Goal: Task Accomplishment & Management: Manage account settings

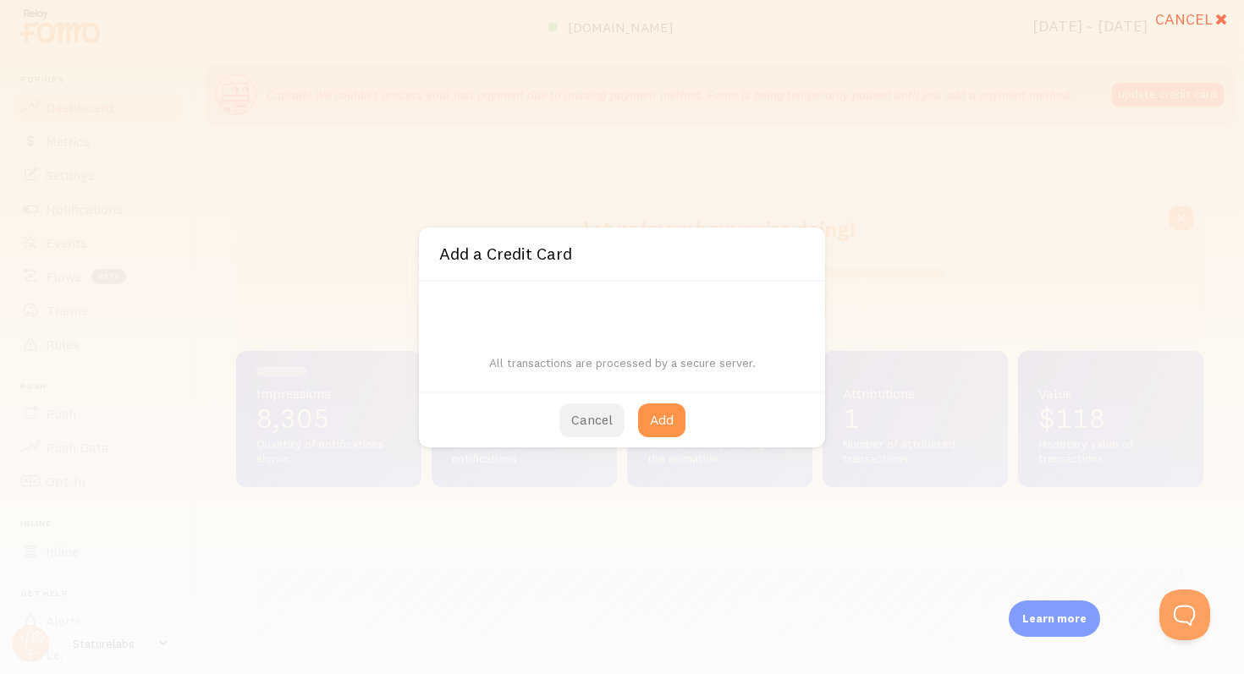
click at [608, 408] on button "Cancel" at bounding box center [591, 421] width 65 height 34
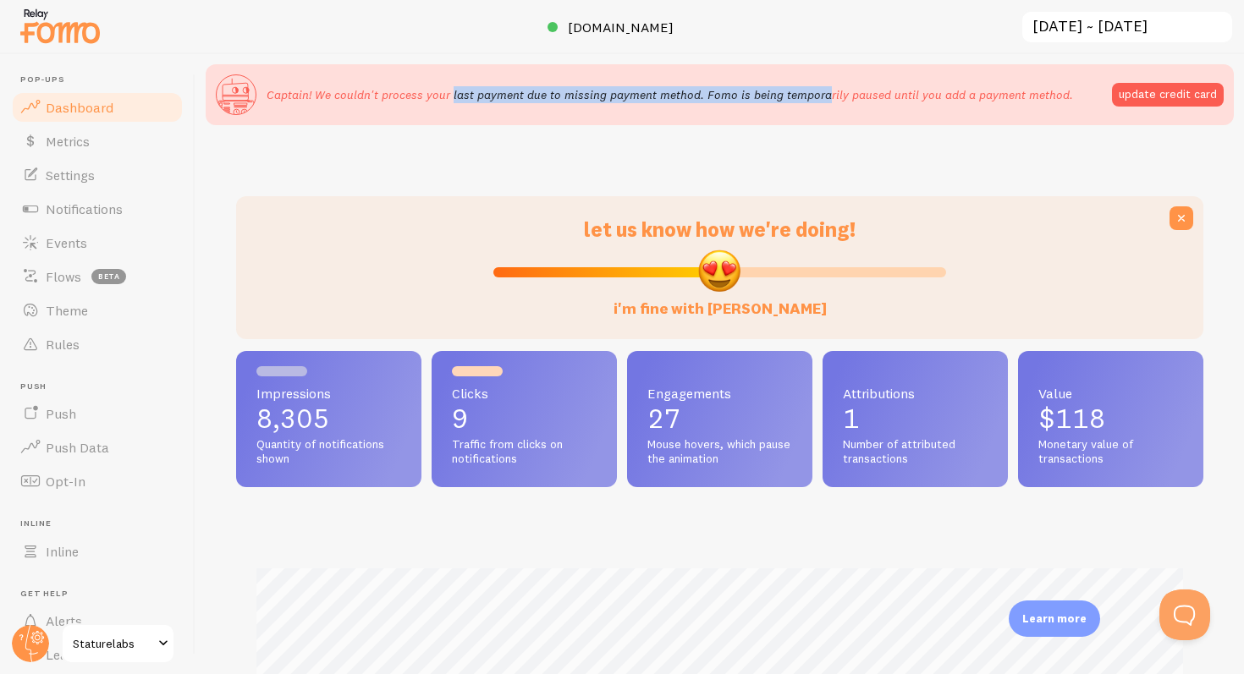
drag, startPoint x: 349, startPoint y: 93, endPoint x: 710, endPoint y: 93, distance: 360.5
click at [710, 93] on p "Captain! We couldn't process your last payment due to missing payment method. F…" at bounding box center [670, 94] width 806 height 17
click at [105, 651] on span "Staturelabs" at bounding box center [113, 644] width 80 height 20
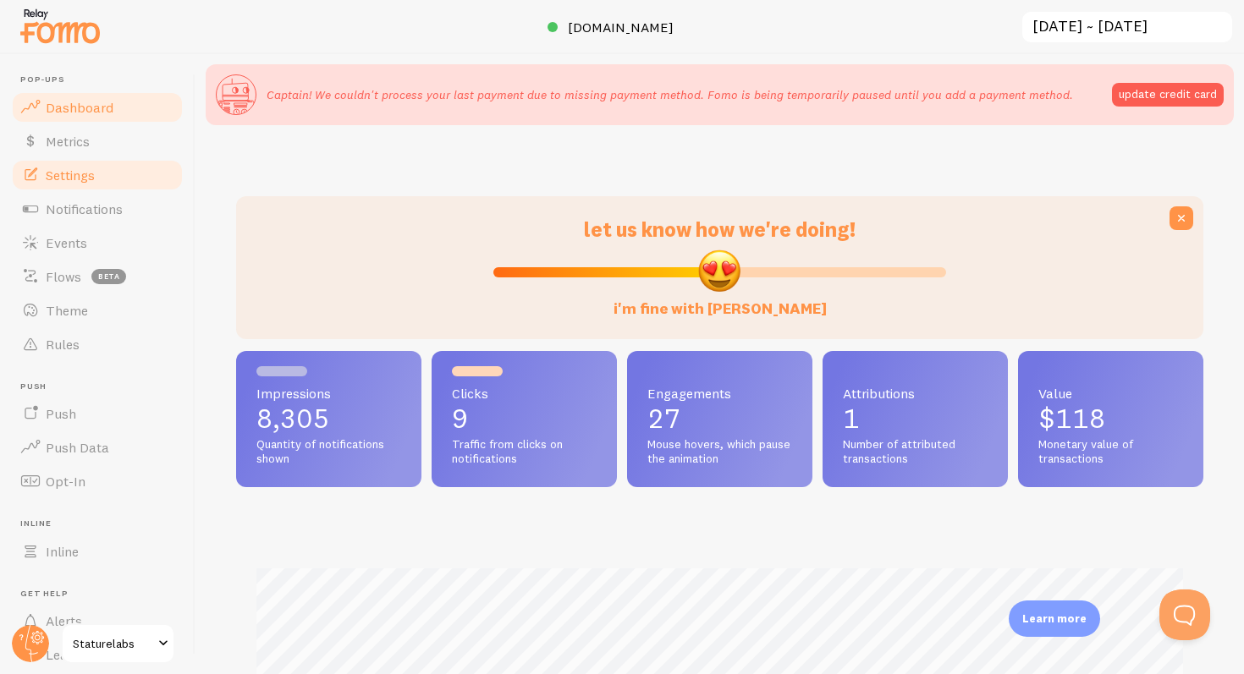
click at [65, 167] on span "Settings" at bounding box center [70, 175] width 49 height 17
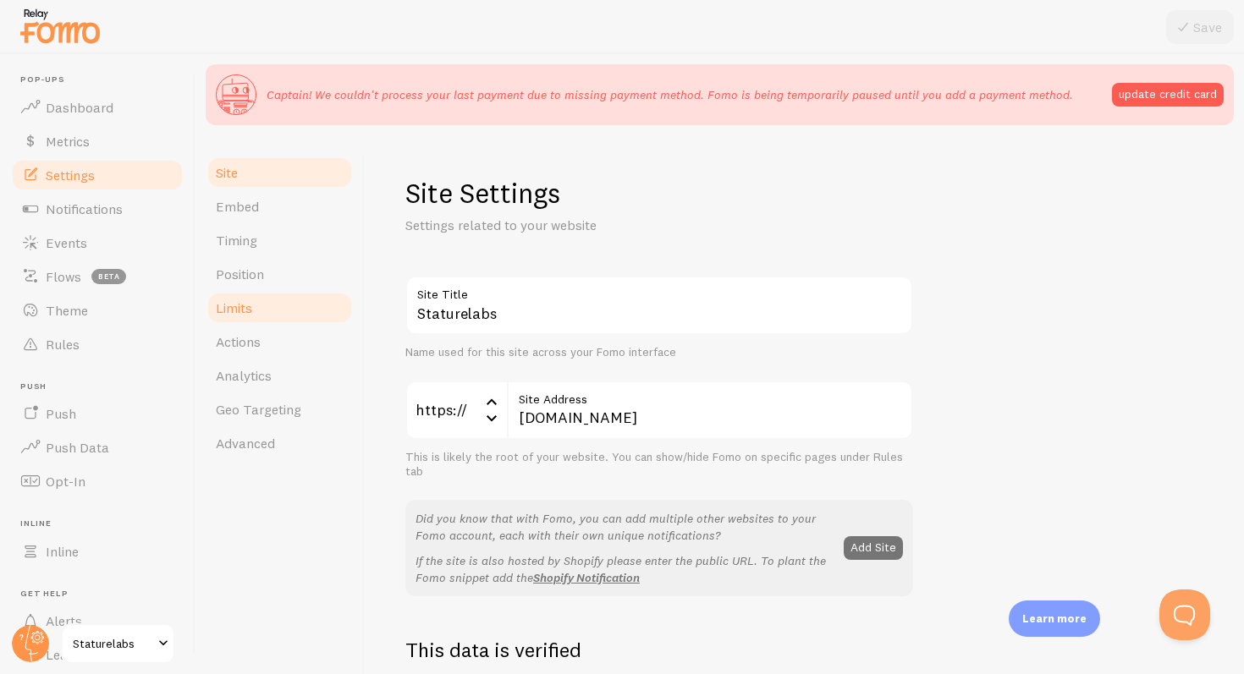
click at [272, 322] on link "Limits" at bounding box center [280, 308] width 148 height 34
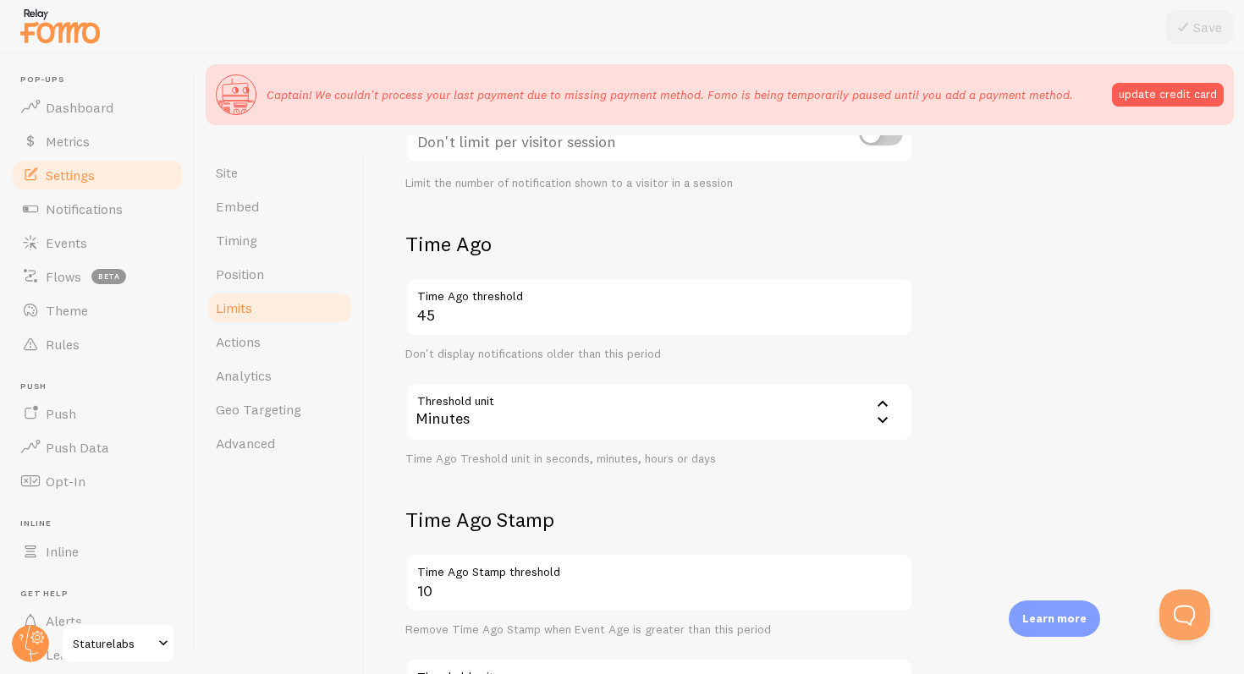
scroll to position [329, 0]
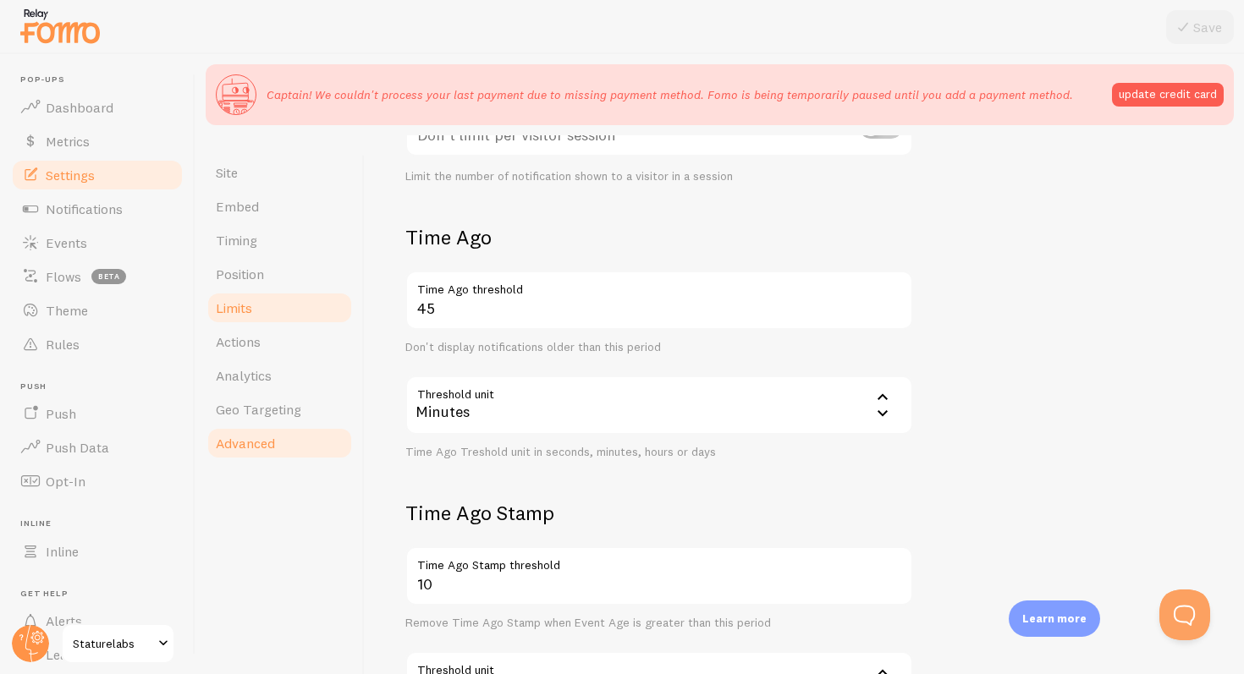
click at [299, 452] on link "Advanced" at bounding box center [280, 443] width 148 height 34
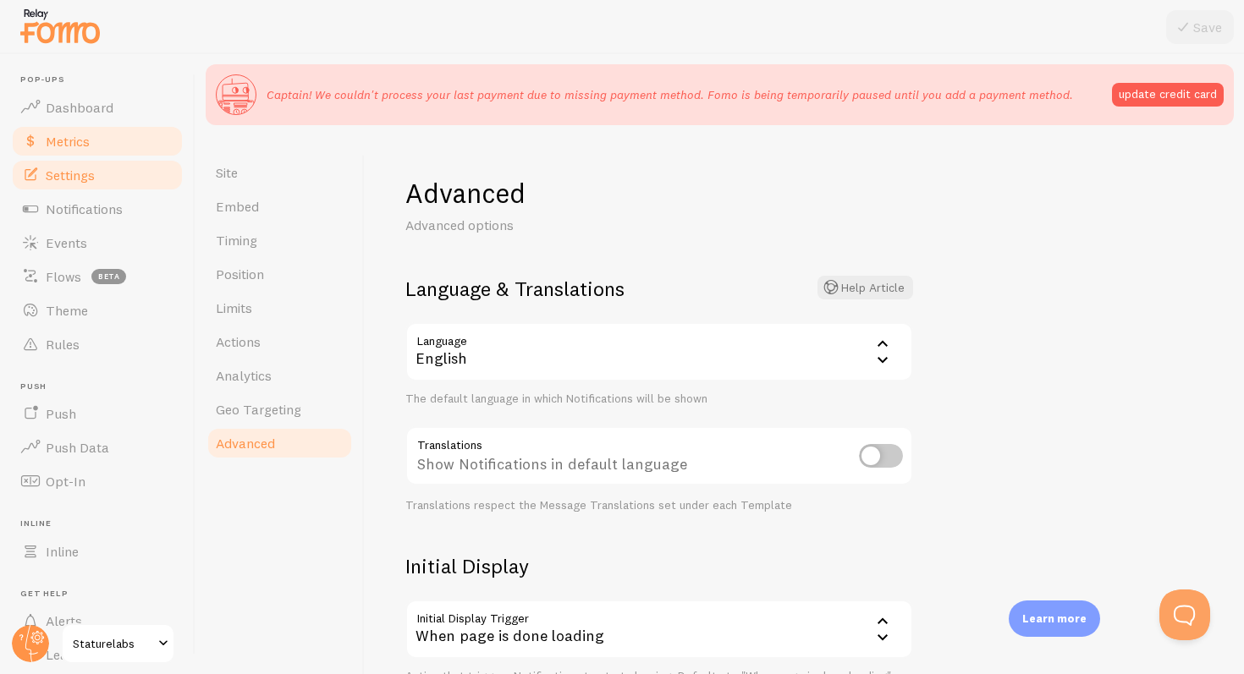
click at [73, 146] on span "Metrics" at bounding box center [68, 141] width 44 height 17
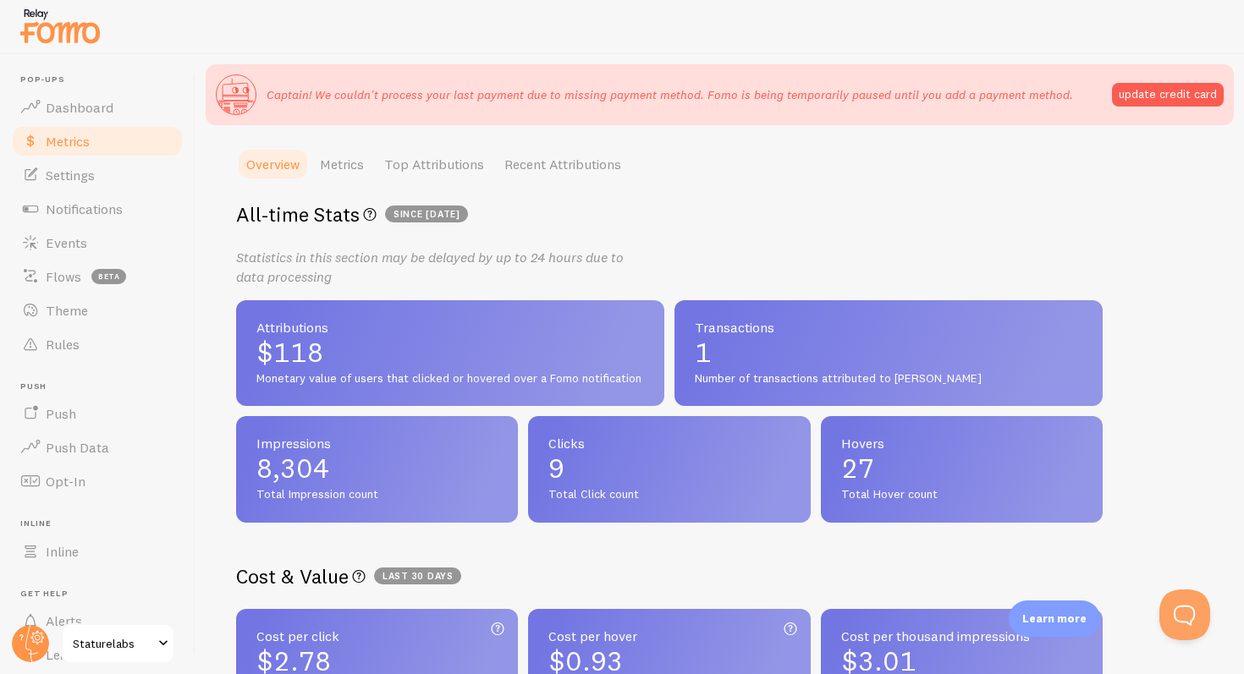
scroll to position [243, 0]
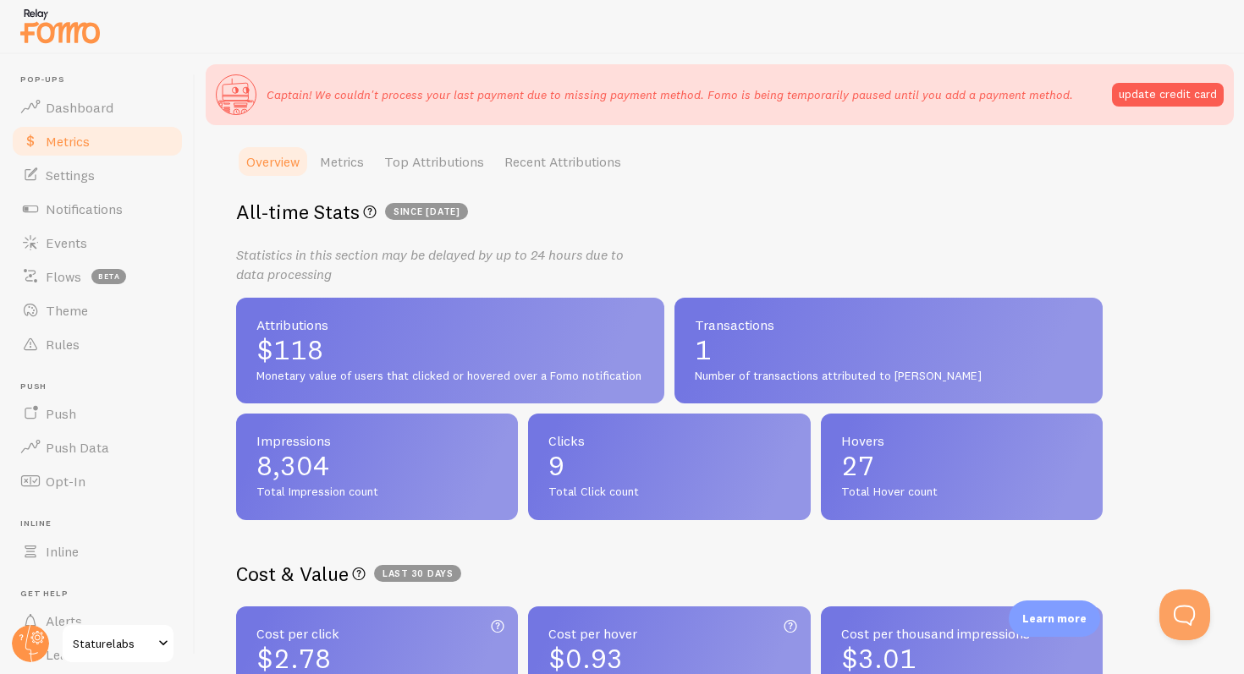
drag, startPoint x: 368, startPoint y: 377, endPoint x: 603, endPoint y: 379, distance: 235.2
click at [603, 379] on span "Monetary value of users that clicked or hovered over a Fomo notification" at bounding box center [450, 376] width 388 height 15
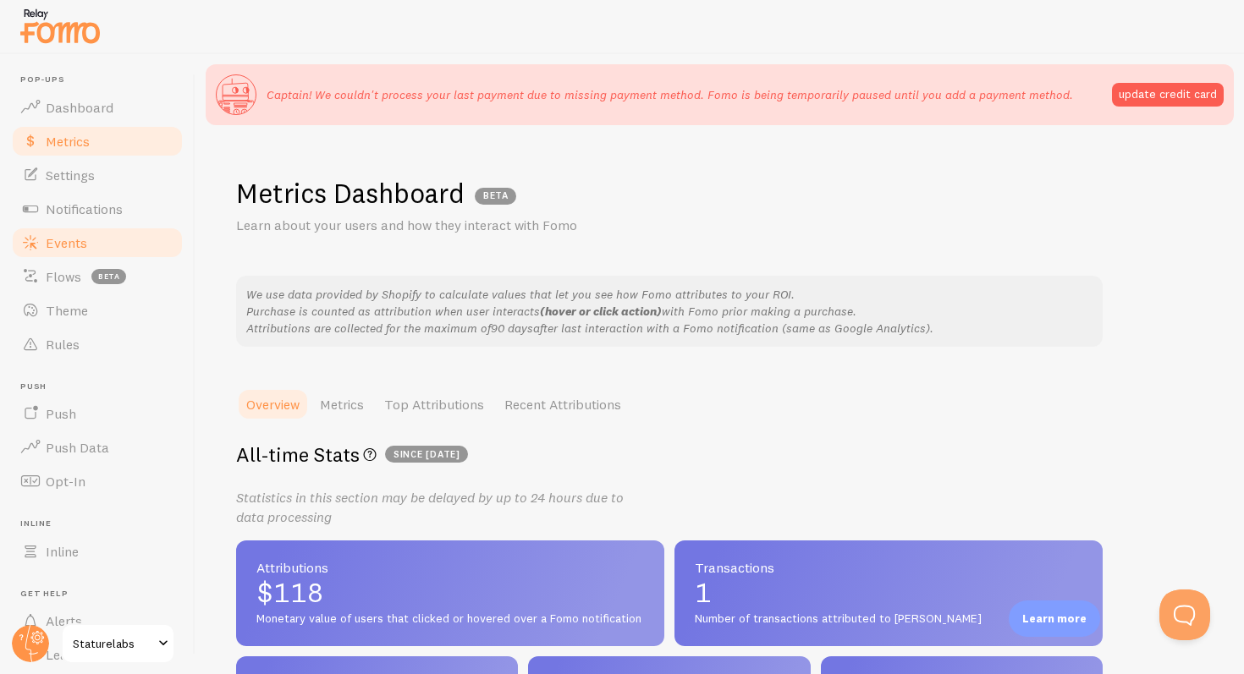
scroll to position [92, 0]
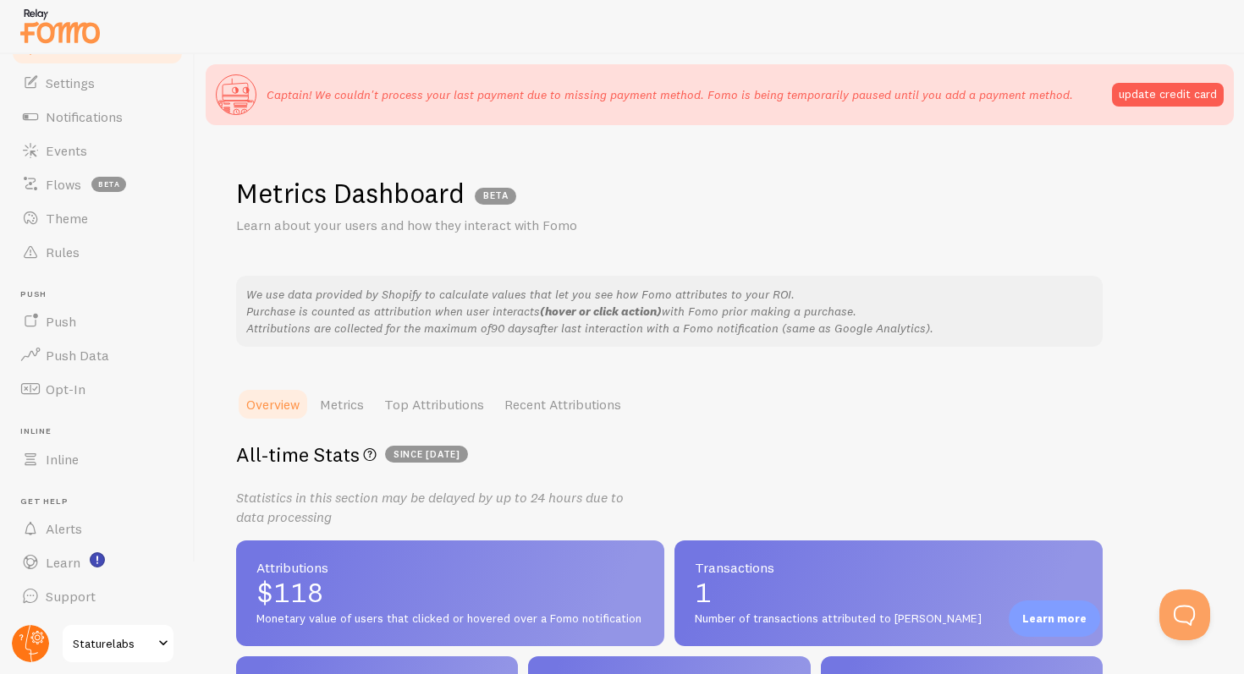
click at [34, 636] on circle at bounding box center [30, 643] width 37 height 37
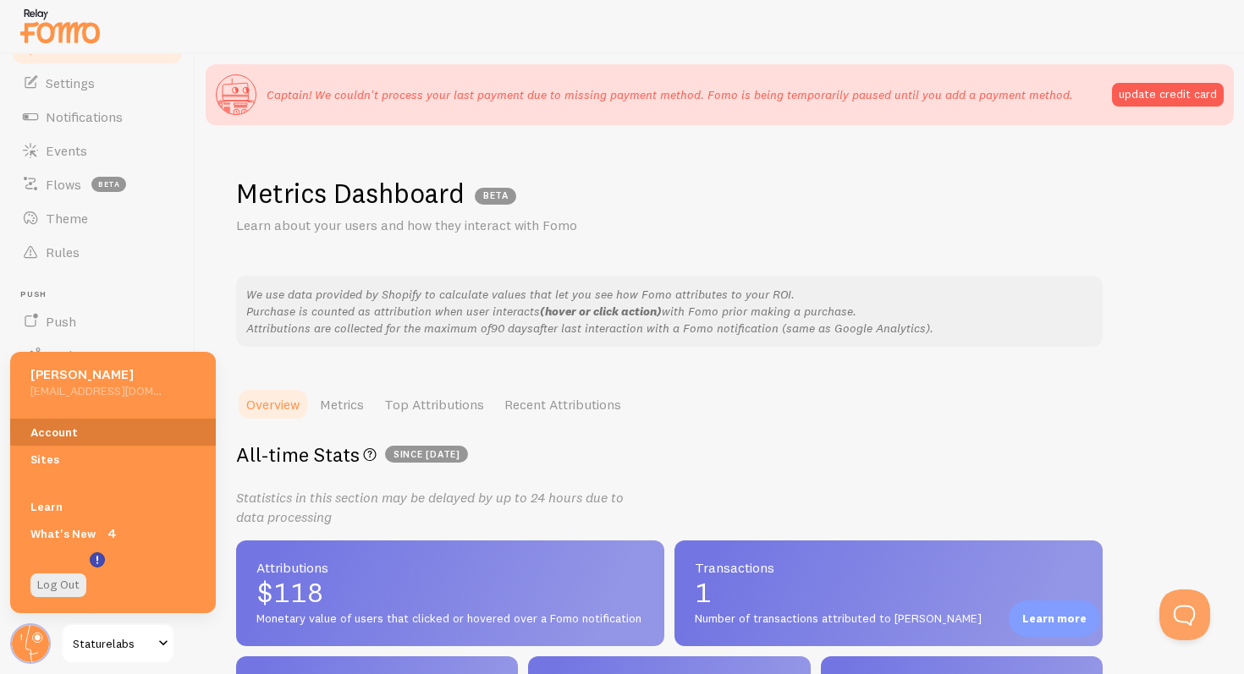
click at [66, 432] on link "Account" at bounding box center [113, 432] width 206 height 27
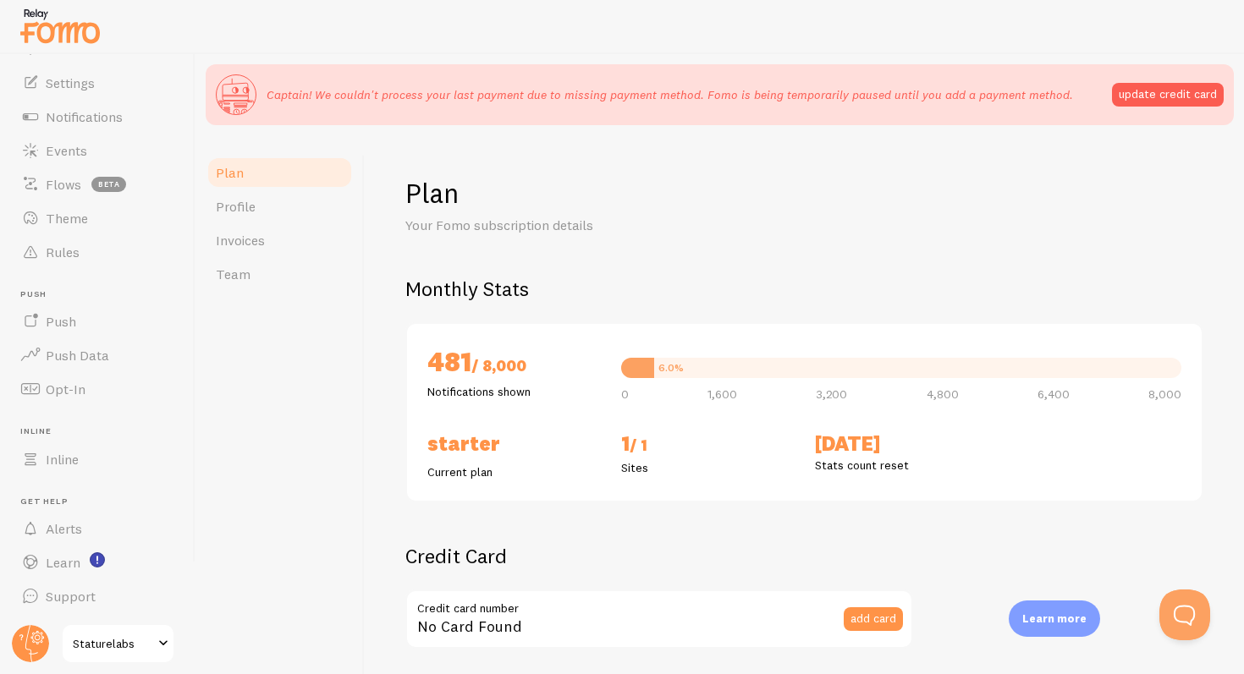
checkbox input "true"
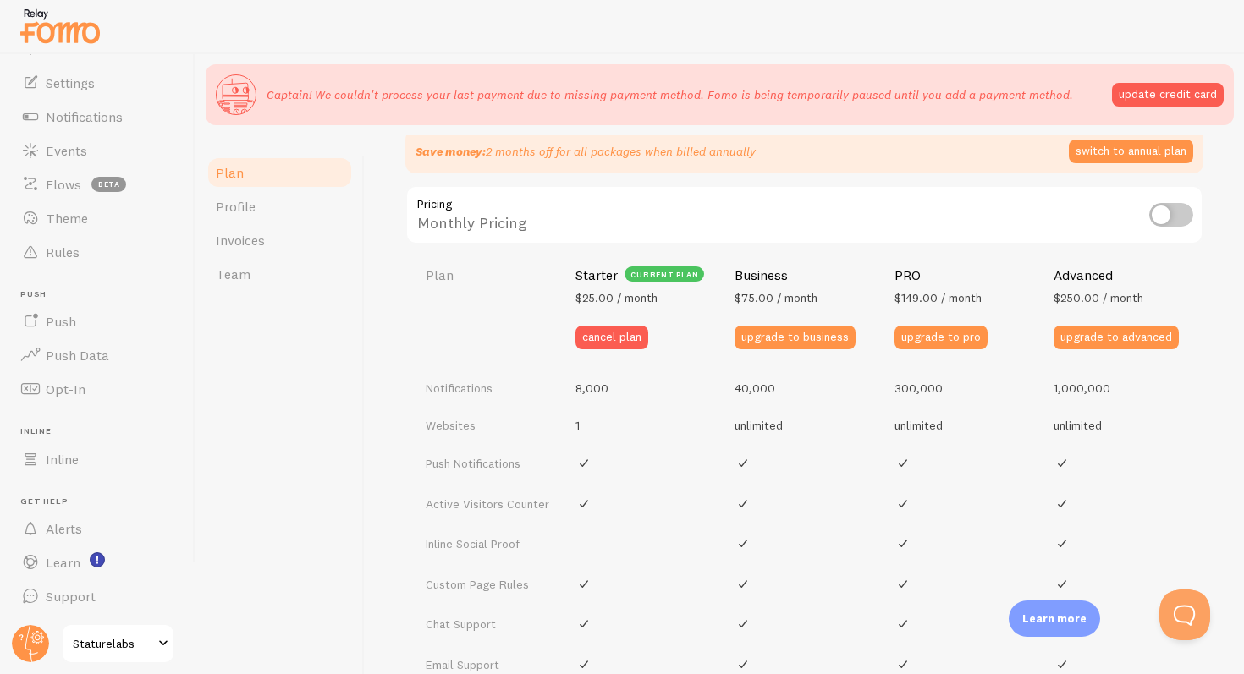
scroll to position [608, 0]
drag, startPoint x: 532, startPoint y: 232, endPoint x: 421, endPoint y: 194, distance: 118.0
click at [421, 194] on div "Monthly Pricing" at bounding box center [804, 215] width 798 height 62
click at [1182, 215] on input "checkbox" at bounding box center [1171, 214] width 44 height 24
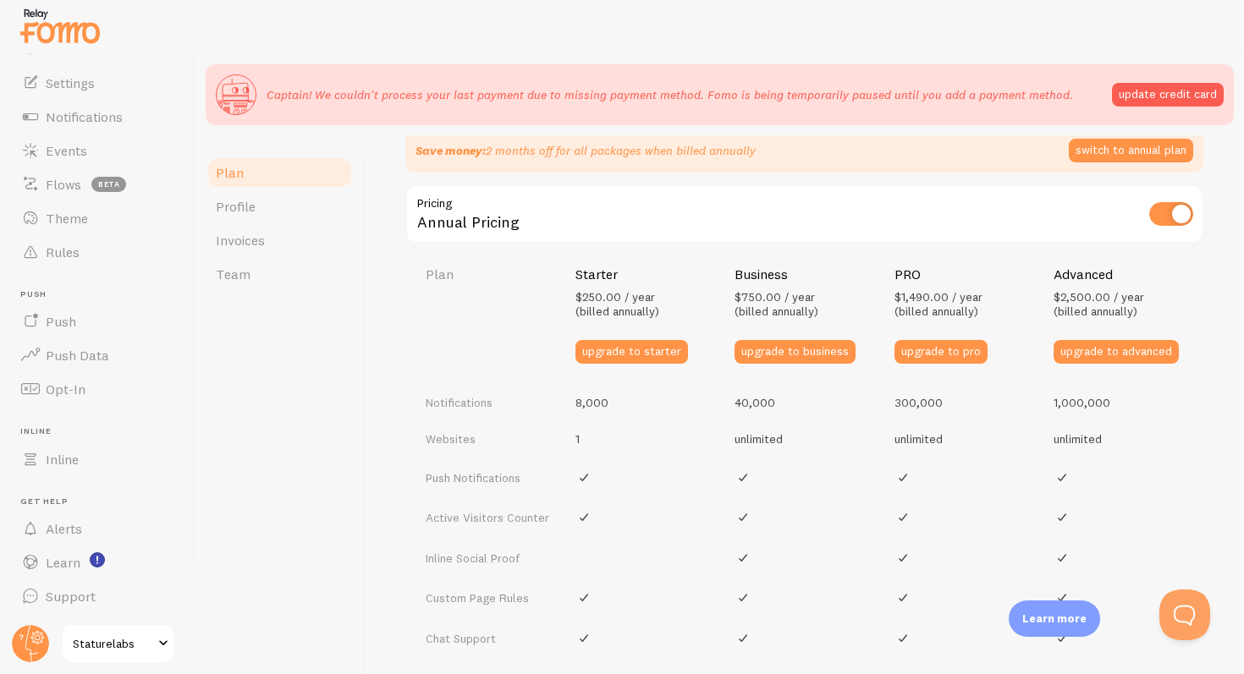
click at [1182, 215] on input "checkbox" at bounding box center [1171, 214] width 44 height 24
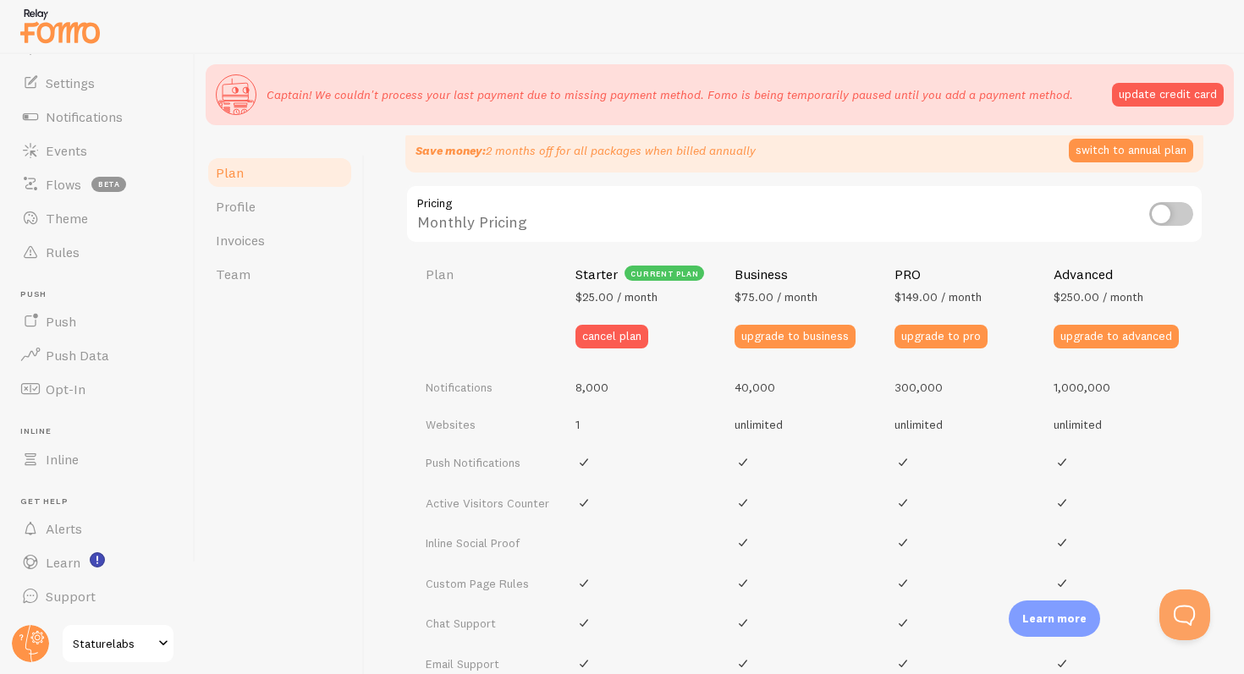
click at [1174, 211] on input "checkbox" at bounding box center [1171, 214] width 44 height 24
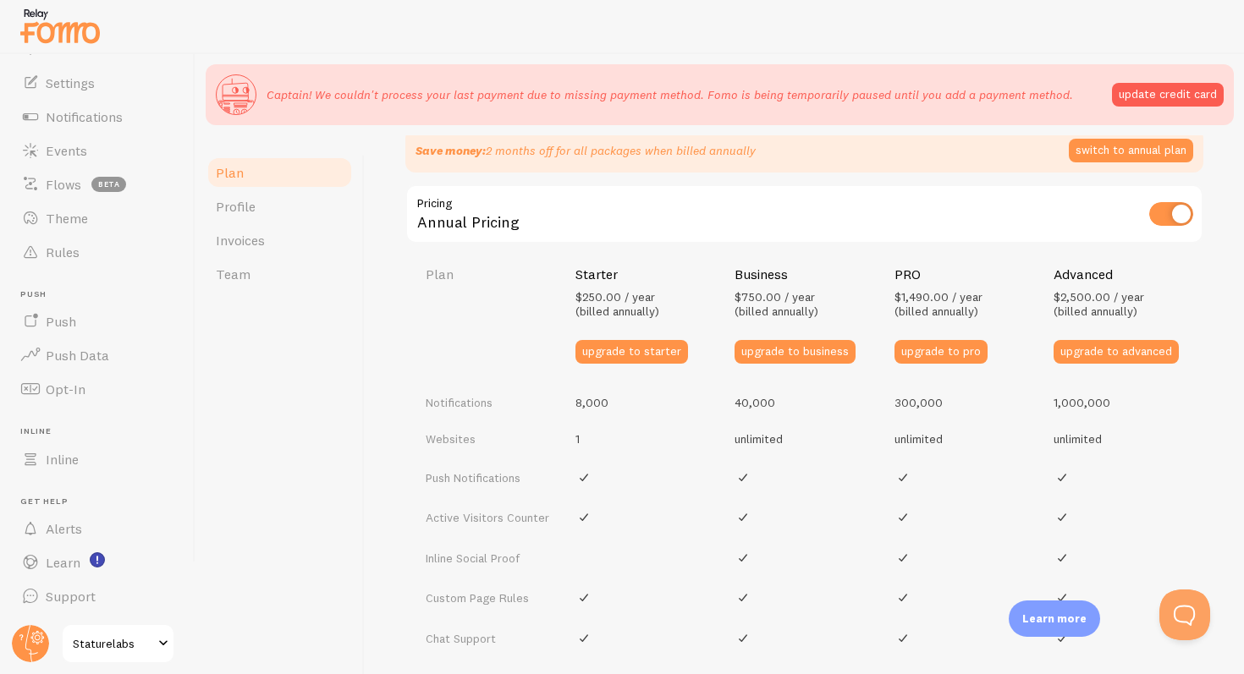
click at [1174, 211] on input "checkbox" at bounding box center [1171, 214] width 44 height 24
checkbox input "false"
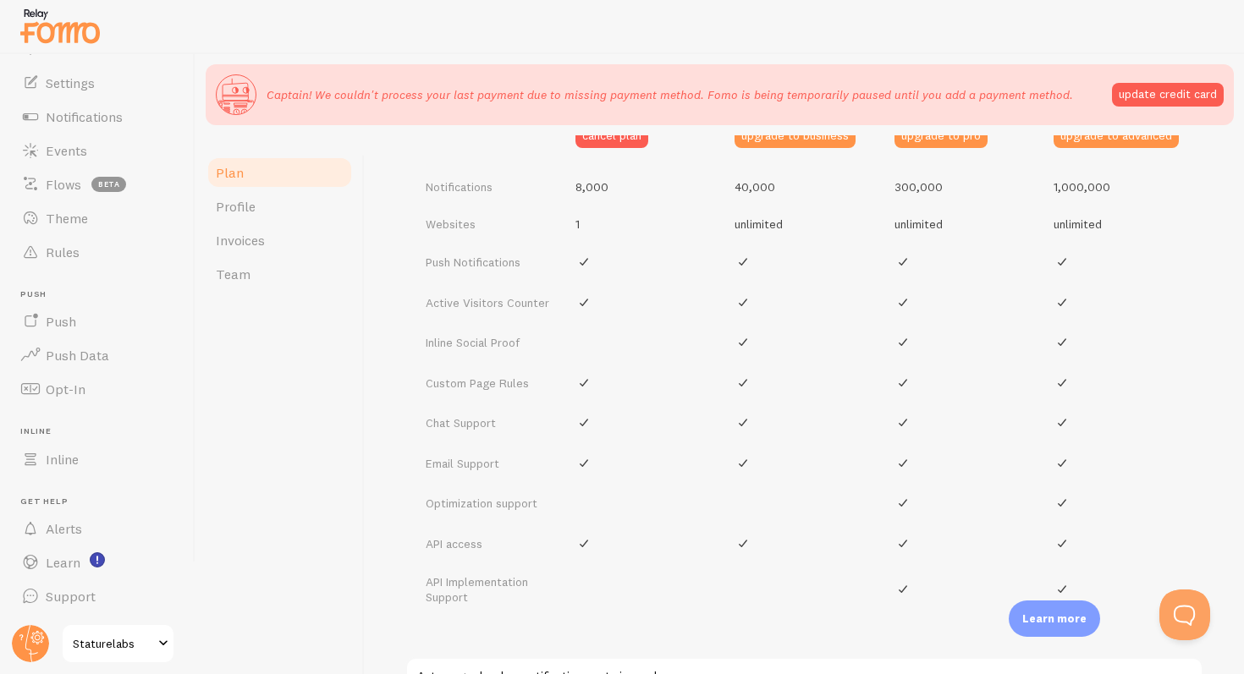
scroll to position [714, 0]
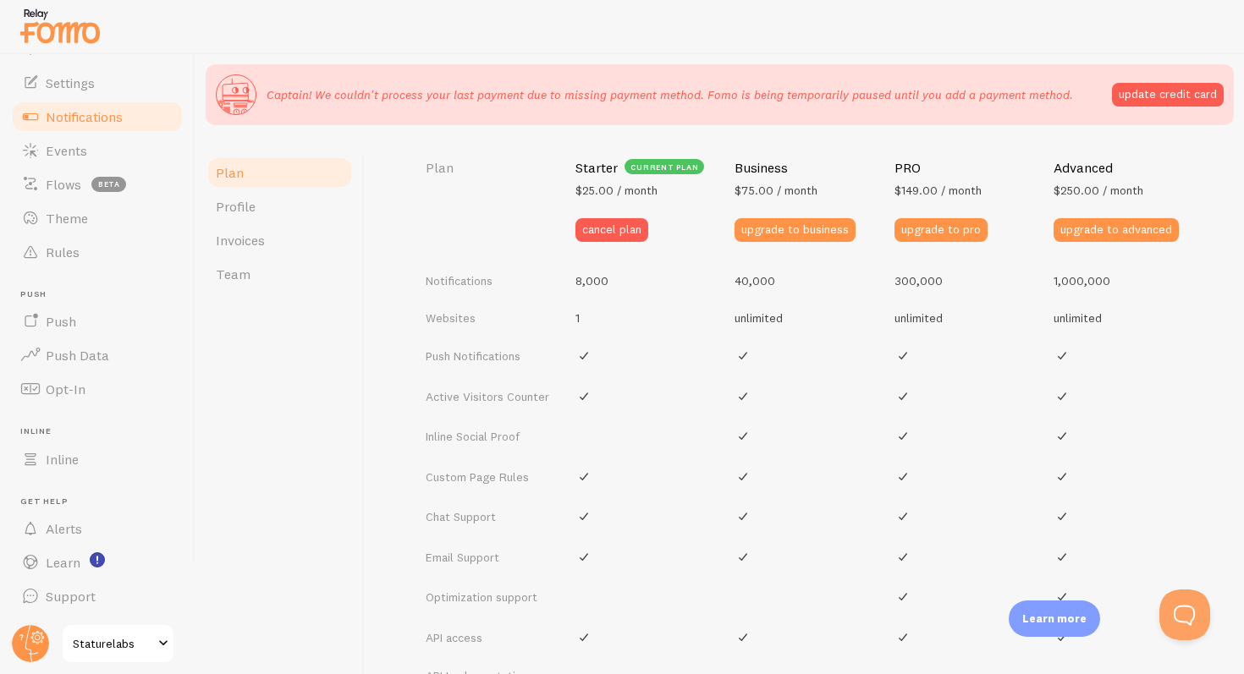
click at [61, 114] on span "Notifications" at bounding box center [84, 116] width 77 height 17
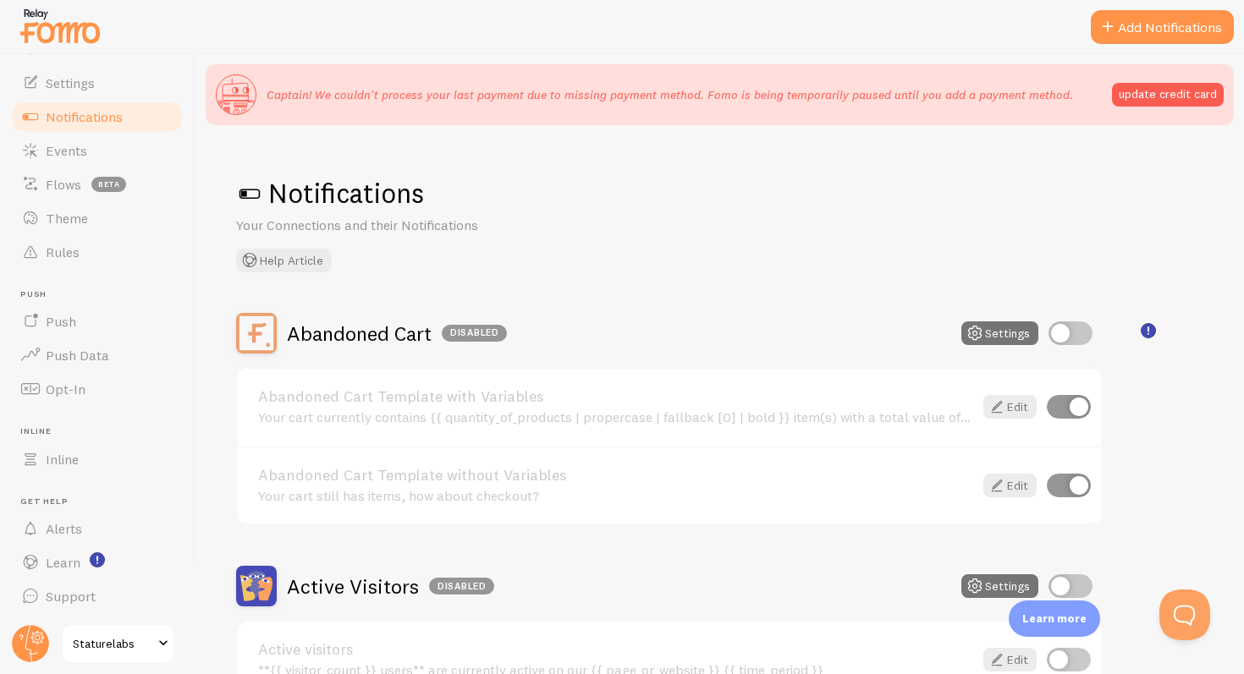
drag, startPoint x: 445, startPoint y: 228, endPoint x: 312, endPoint y: 228, distance: 132.8
click at [312, 228] on p "Your Connections and their Notifications" at bounding box center [439, 225] width 406 height 19
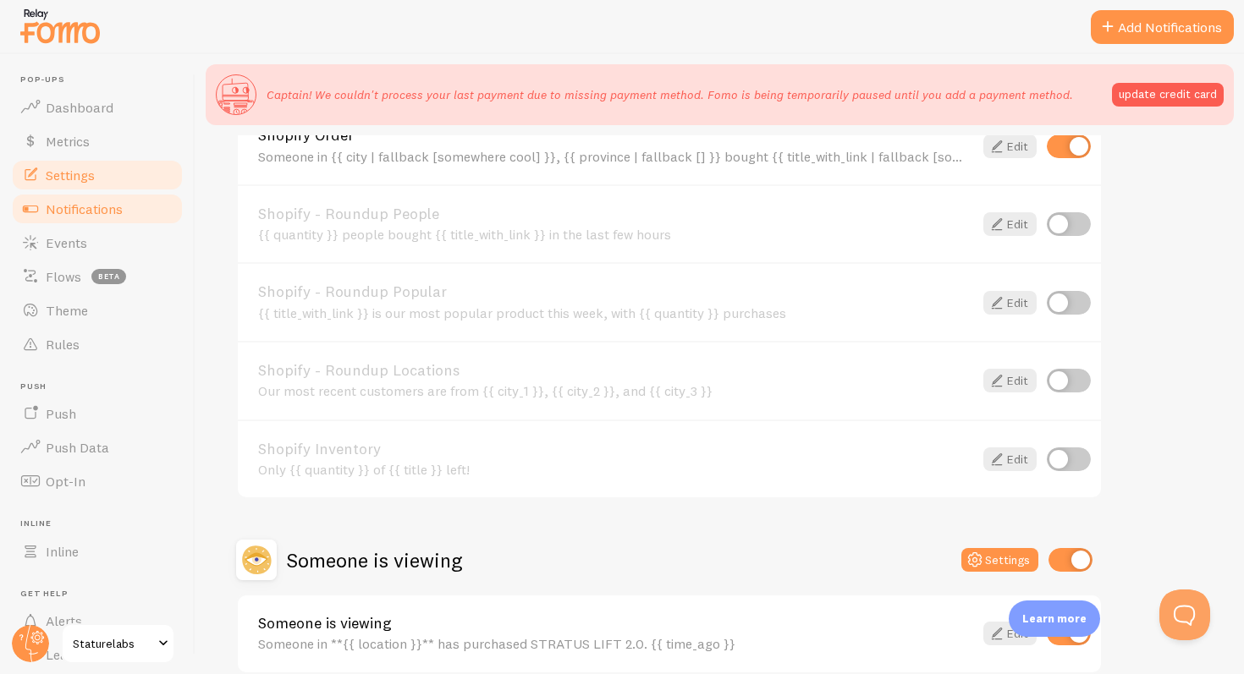
click at [99, 162] on link "Settings" at bounding box center [97, 175] width 174 height 34
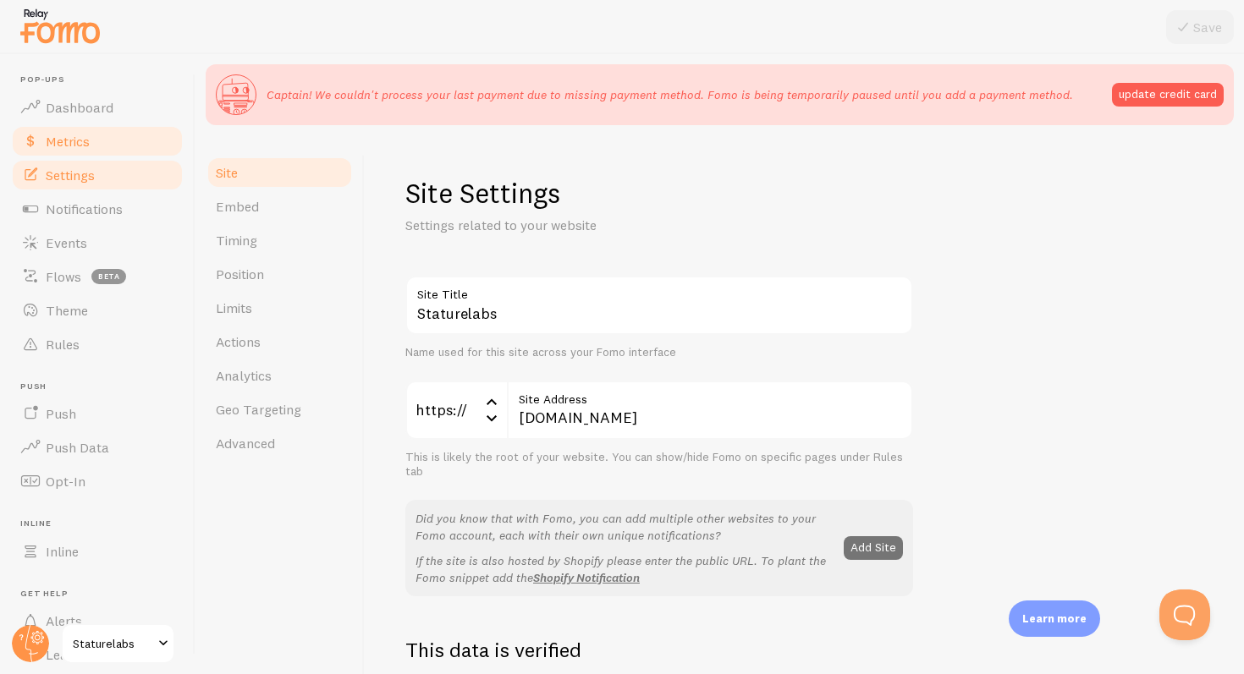
click at [89, 140] on span "Metrics" at bounding box center [68, 141] width 44 height 17
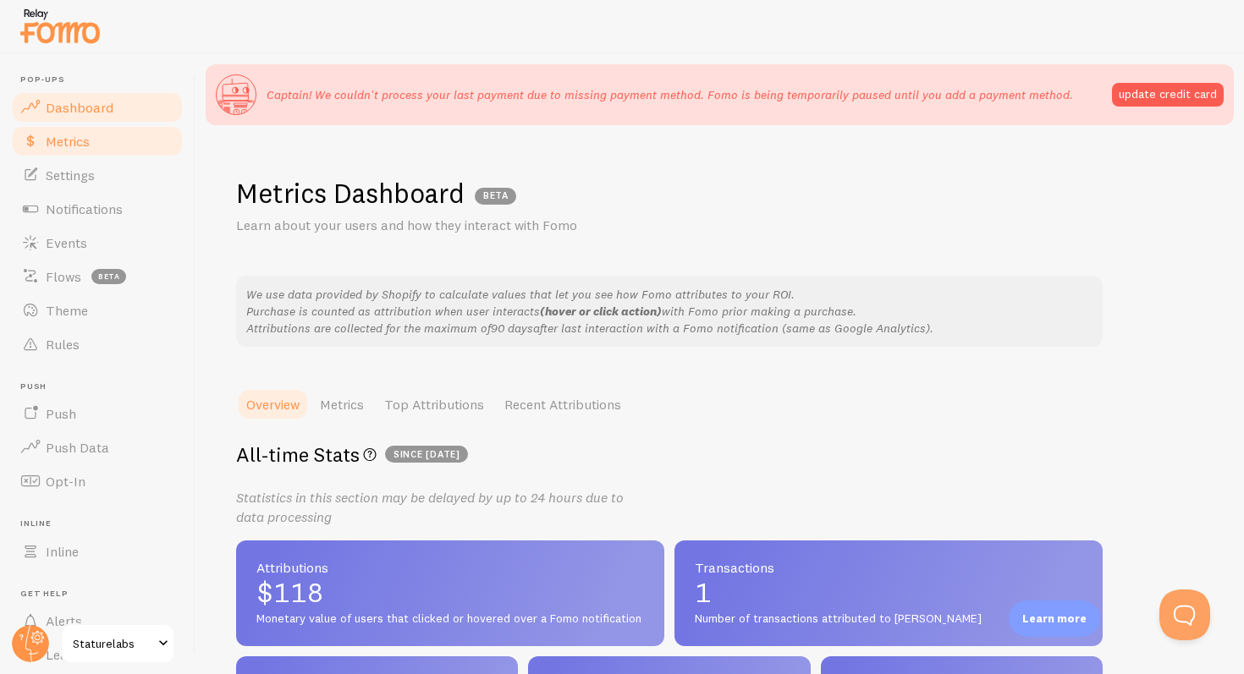
click at [96, 107] on span "Dashboard" at bounding box center [80, 107] width 68 height 17
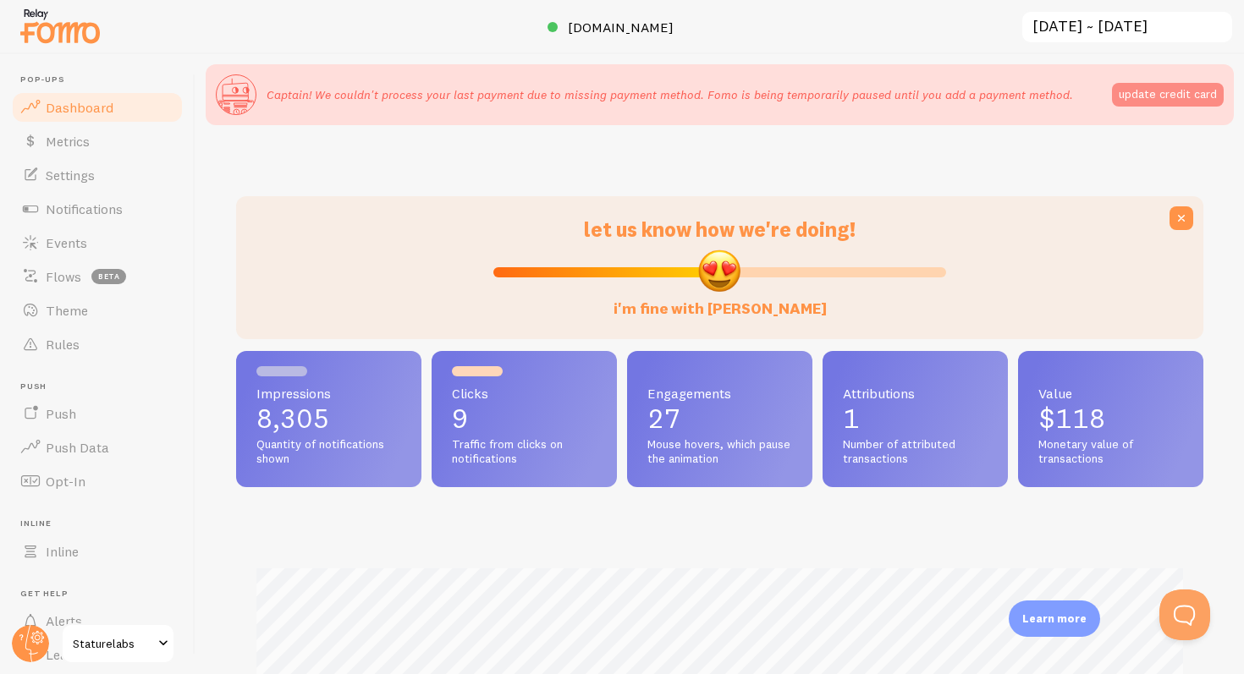
click at [1189, 98] on button "update credit card" at bounding box center [1168, 95] width 112 height 24
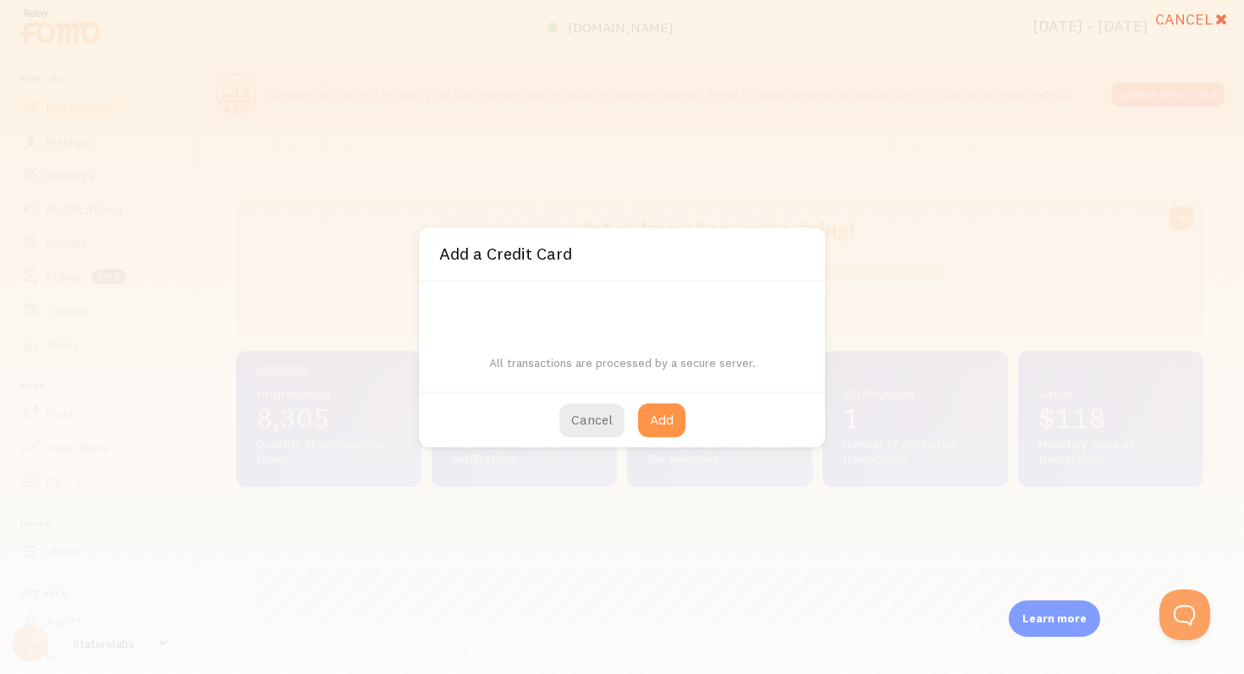
click at [580, 320] on div "All transactions are processed by a secure server." at bounding box center [622, 337] width 406 height 110
click at [668, 411] on button "Add" at bounding box center [661, 421] width 47 height 34
click at [664, 414] on button "Add" at bounding box center [661, 421] width 47 height 34
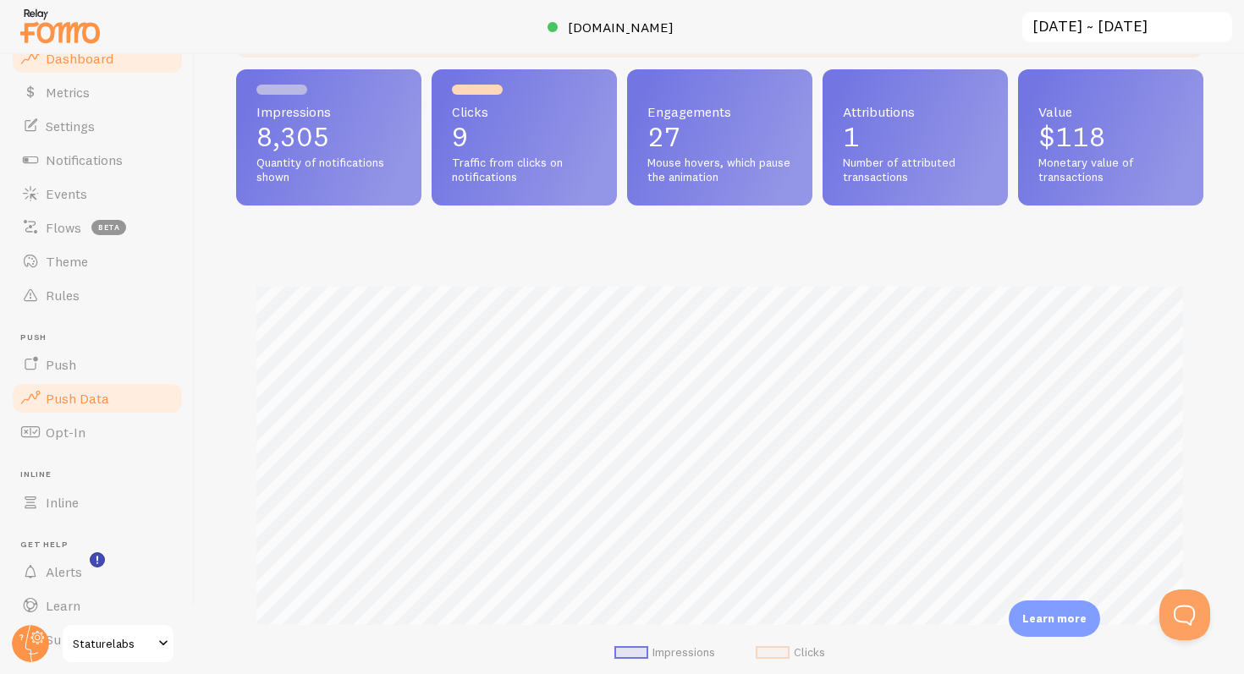
scroll to position [92, 0]
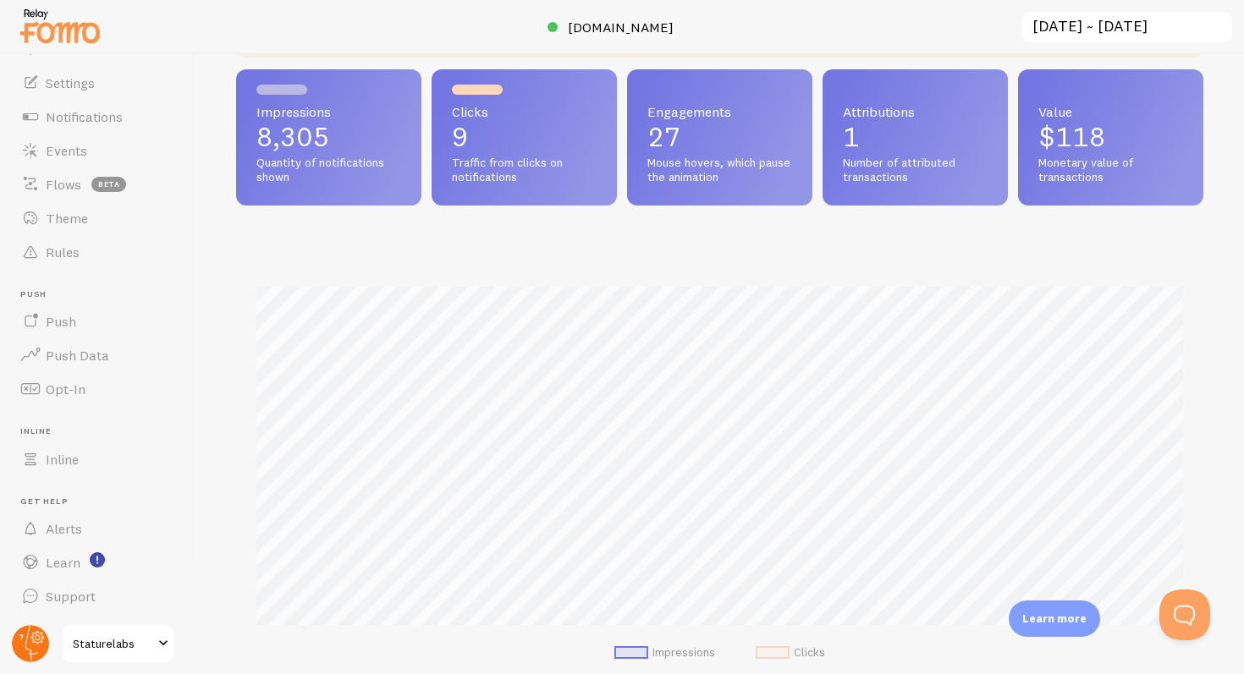
click at [25, 641] on circle at bounding box center [30, 643] width 37 height 37
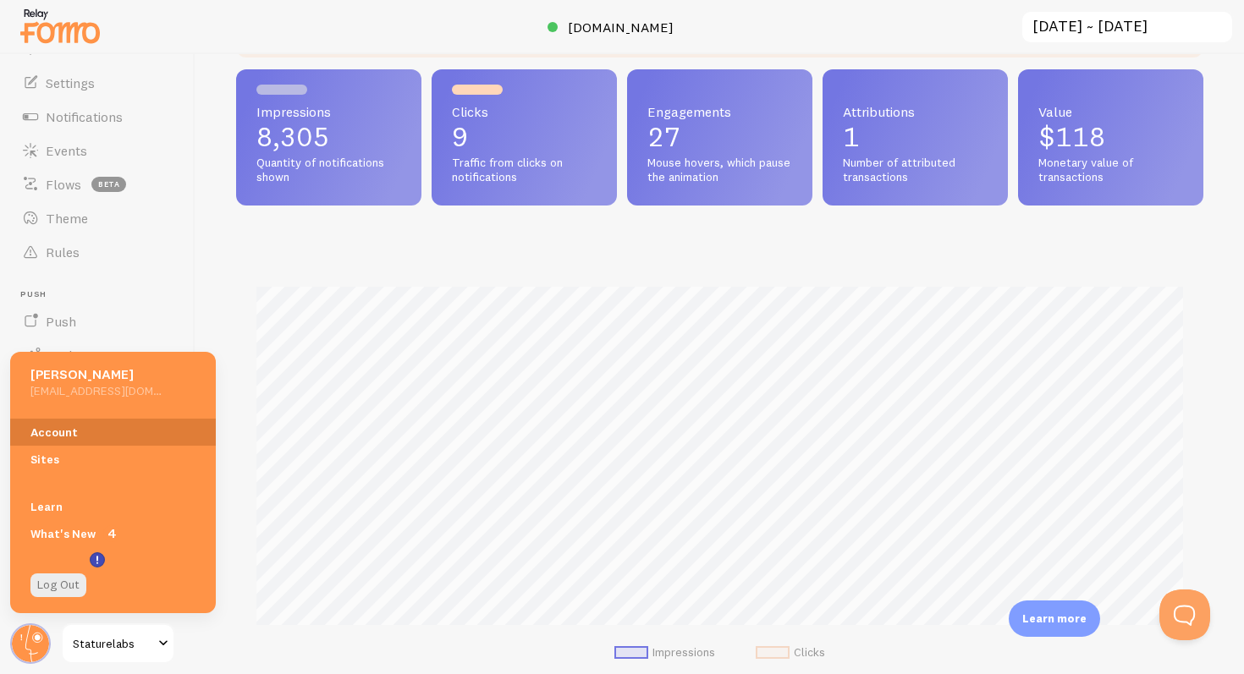
click at [57, 426] on link "Account" at bounding box center [113, 432] width 206 height 27
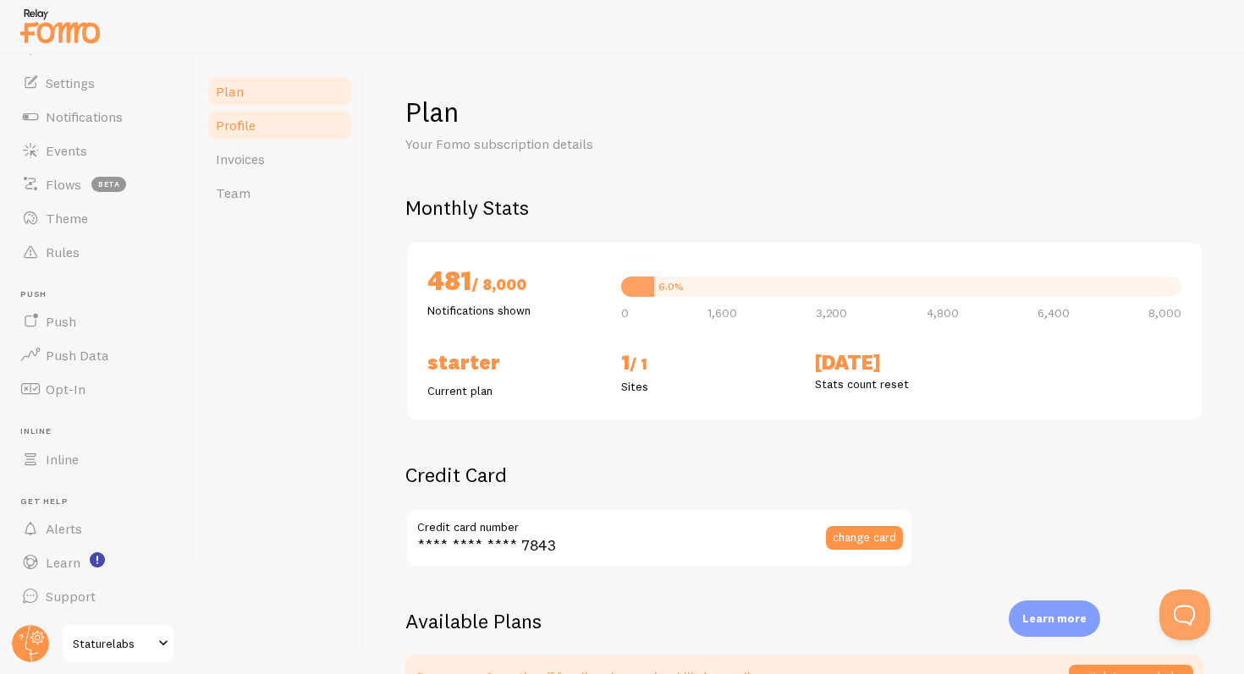
click at [282, 131] on link "Profile" at bounding box center [280, 125] width 148 height 34
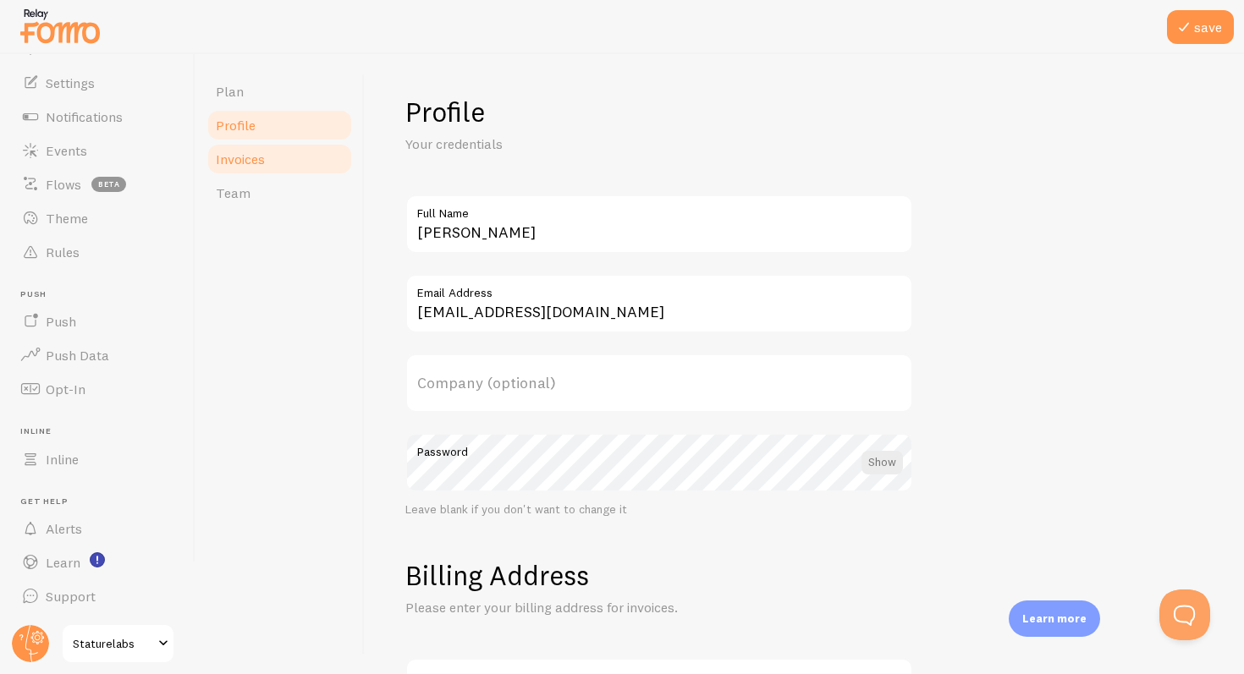
click at [291, 158] on link "Invoices" at bounding box center [280, 159] width 148 height 34
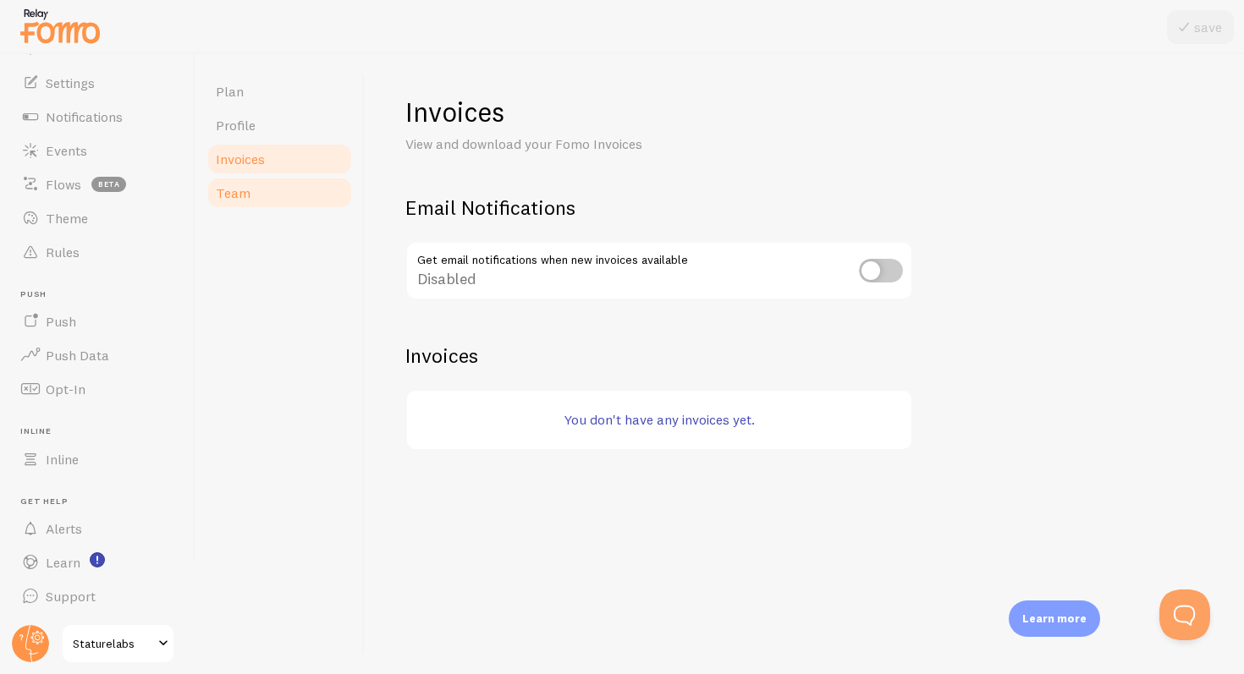
click at [280, 196] on link "Team" at bounding box center [280, 193] width 148 height 34
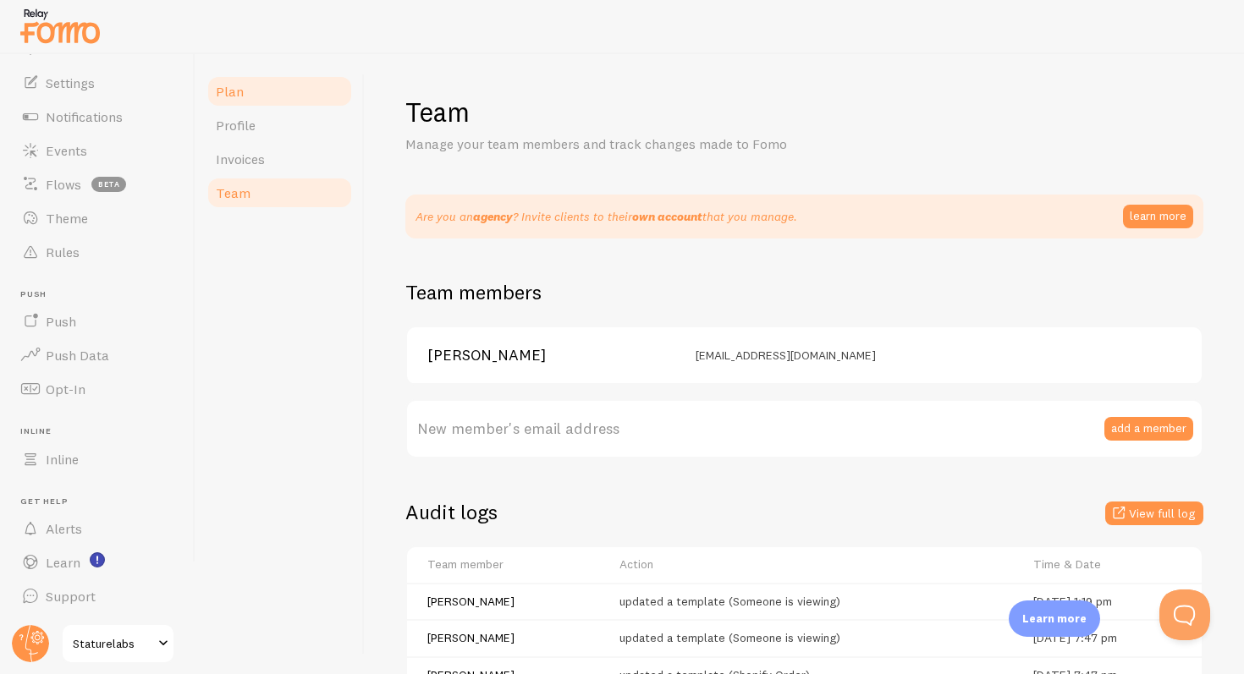
click at [262, 91] on link "Plan" at bounding box center [280, 91] width 148 height 34
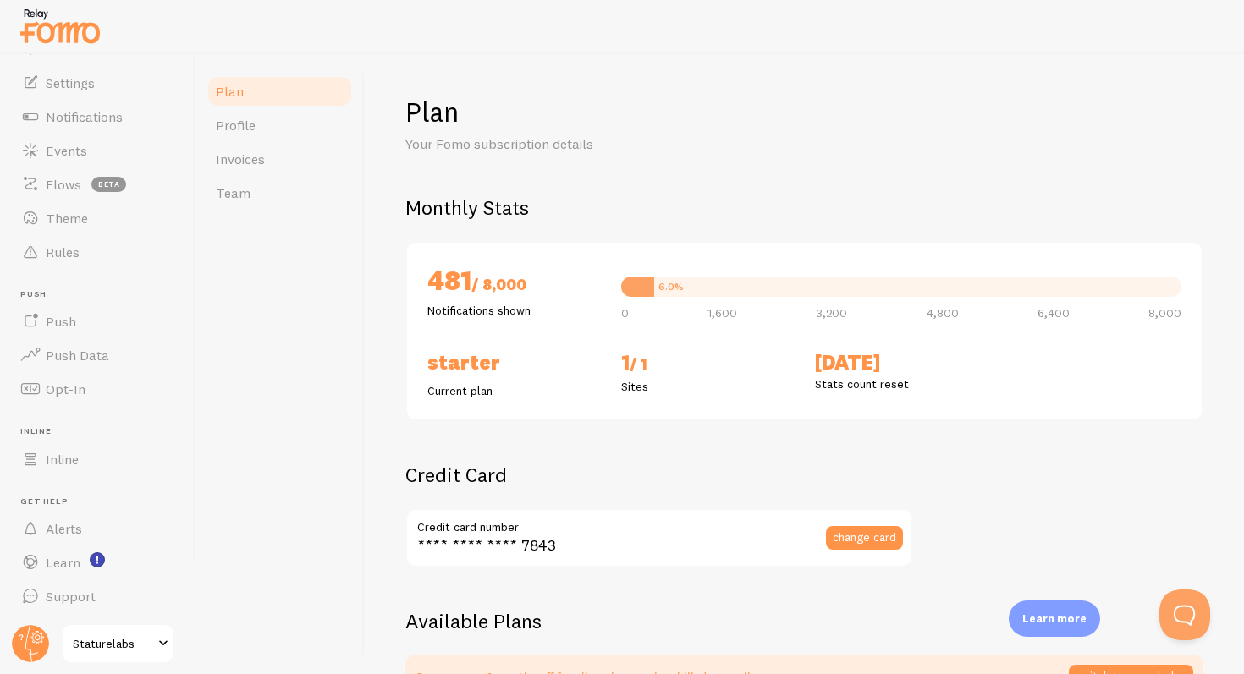
checkbox input "true"
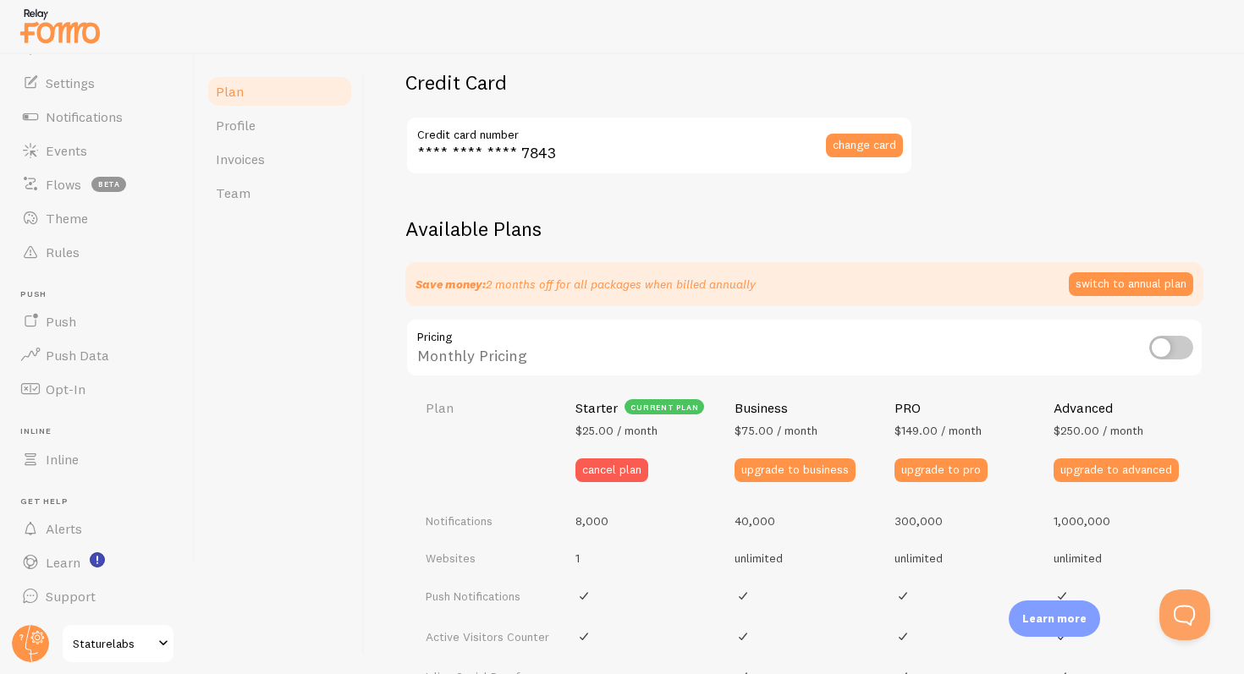
scroll to position [395, 0]
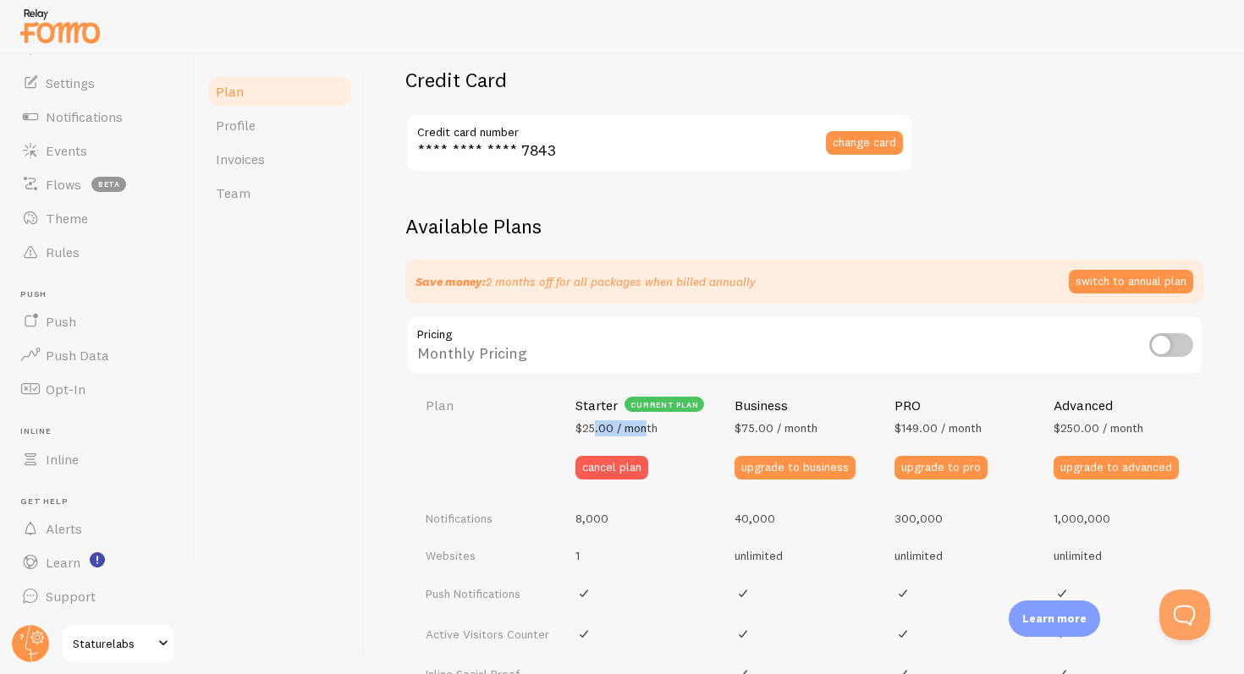
drag, startPoint x: 643, startPoint y: 433, endPoint x: 593, endPoint y: 433, distance: 49.9
click at [593, 433] on span "$25.00 / month" at bounding box center [616, 428] width 82 height 15
click at [656, 405] on div "current plan" at bounding box center [664, 404] width 80 height 15
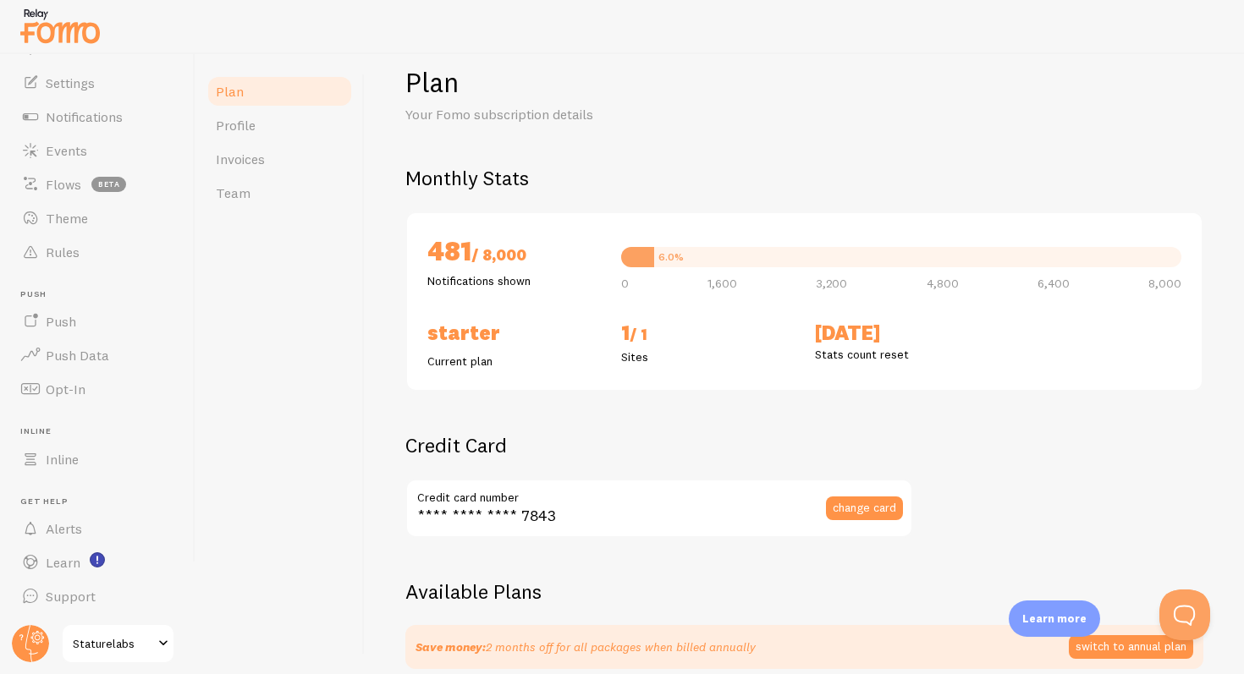
scroll to position [0, 0]
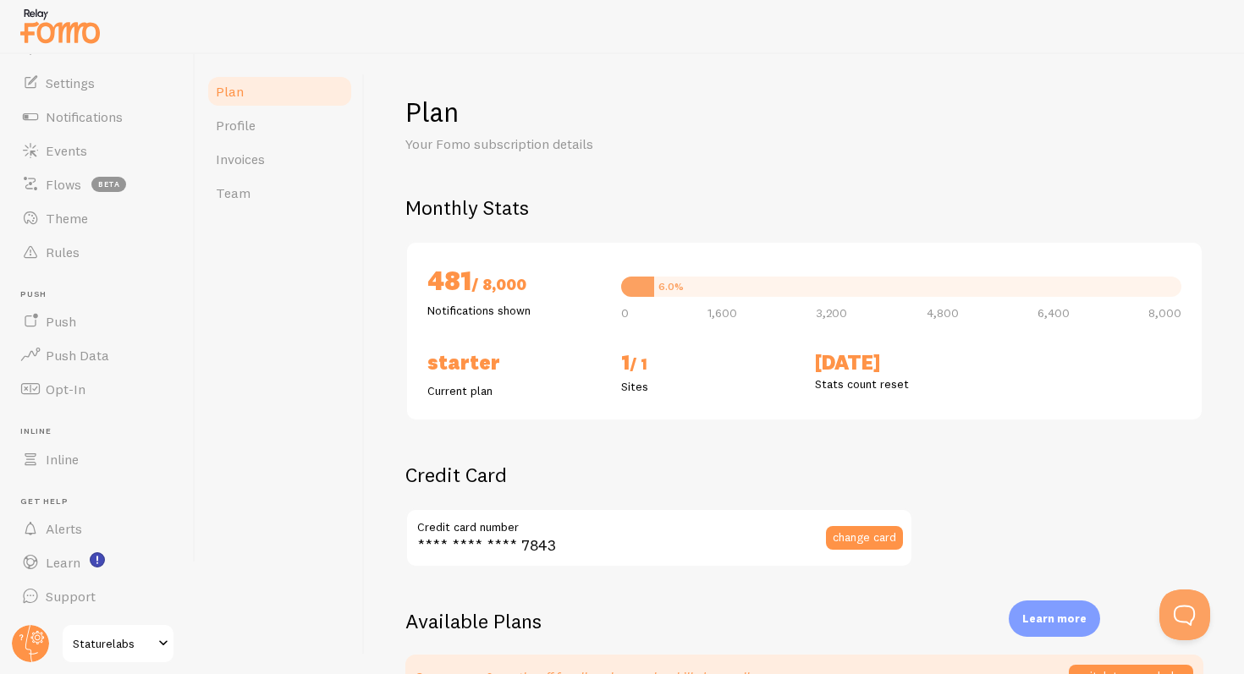
drag, startPoint x: 503, startPoint y: 373, endPoint x: 549, endPoint y: 373, distance: 45.7
click at [551, 373] on h2 "Starter" at bounding box center [513, 362] width 173 height 26
click at [549, 373] on h2 "Starter" at bounding box center [513, 362] width 173 height 26
drag, startPoint x: 886, startPoint y: 388, endPoint x: 835, endPoint y: 388, distance: 50.8
click at [836, 388] on p "Stats count reset" at bounding box center [901, 384] width 173 height 17
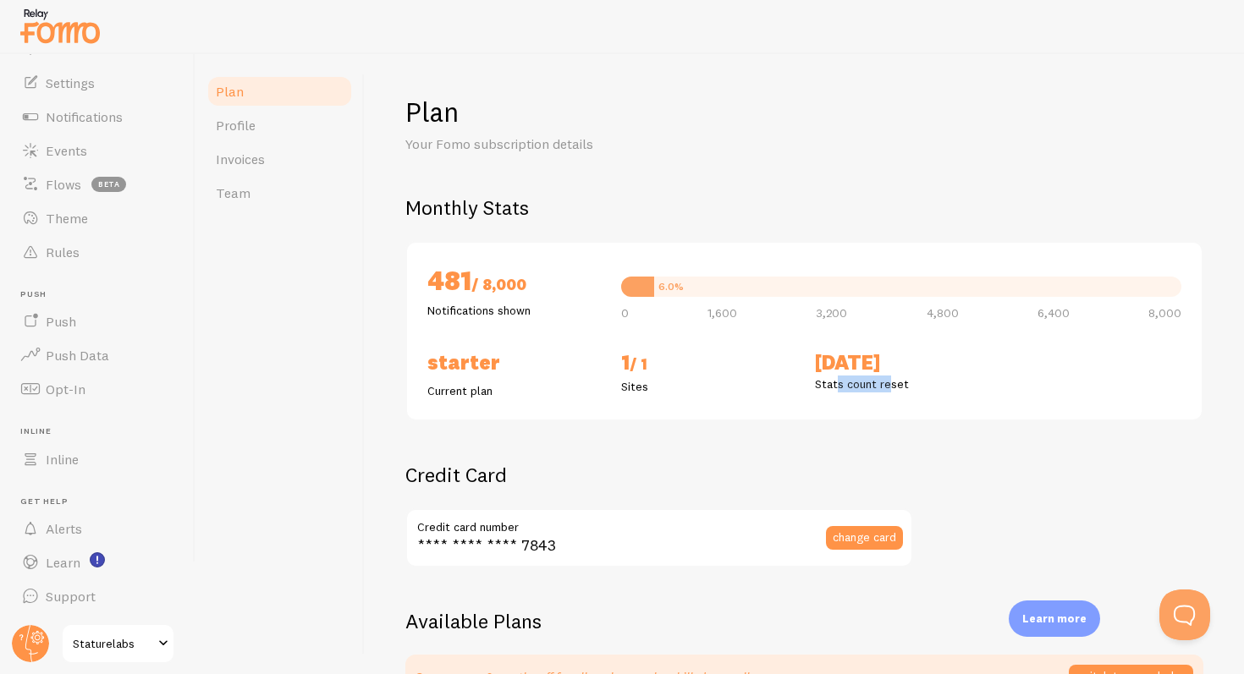
click at [835, 388] on p "Stats count reset" at bounding box center [901, 384] width 173 height 17
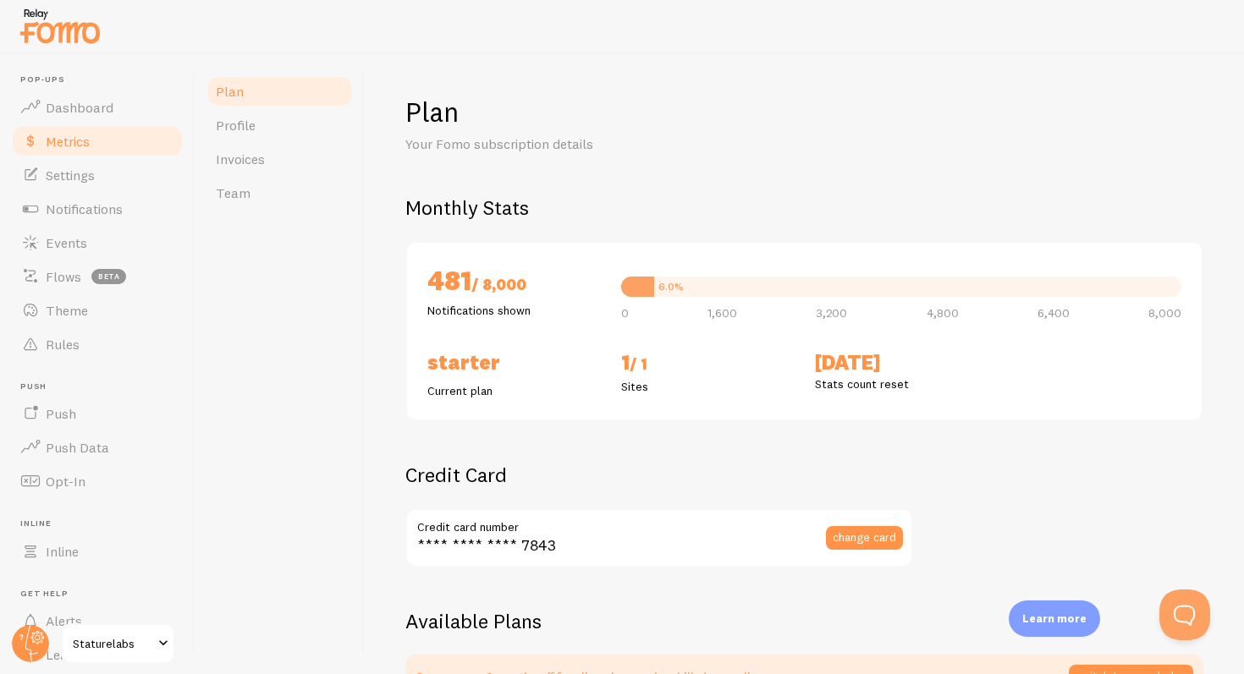
click at [89, 146] on span "Metrics" at bounding box center [68, 141] width 44 height 17
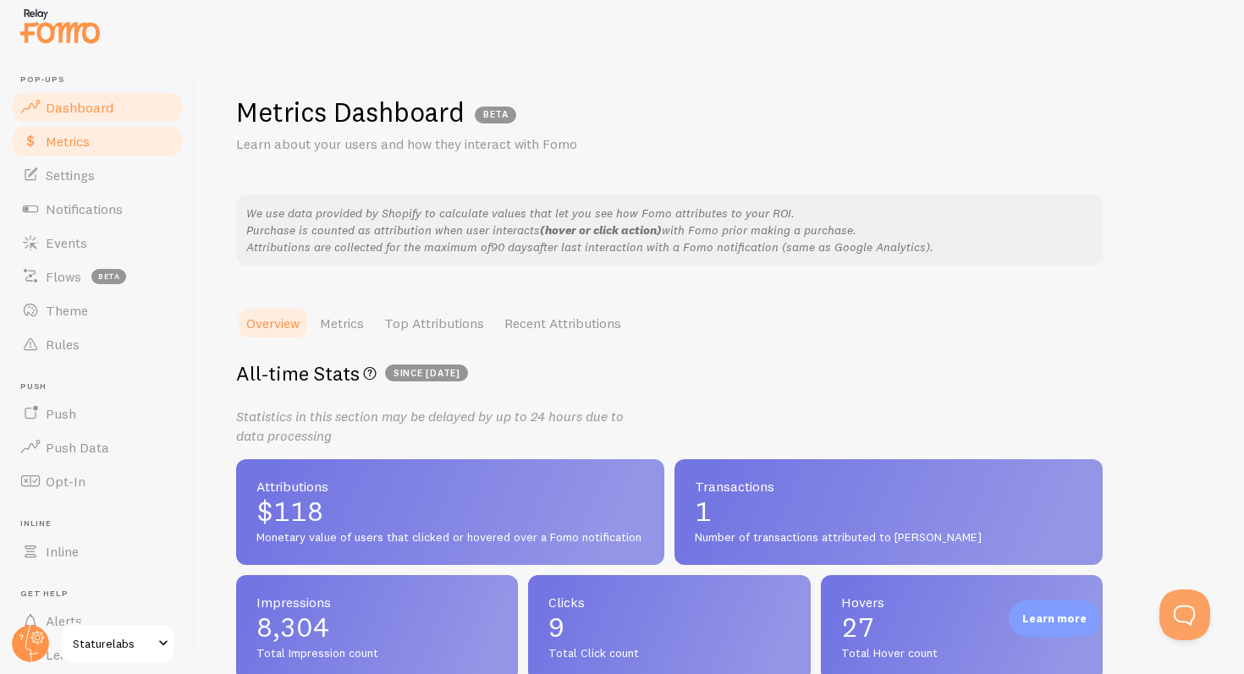
click at [88, 102] on span "Dashboard" at bounding box center [80, 107] width 68 height 17
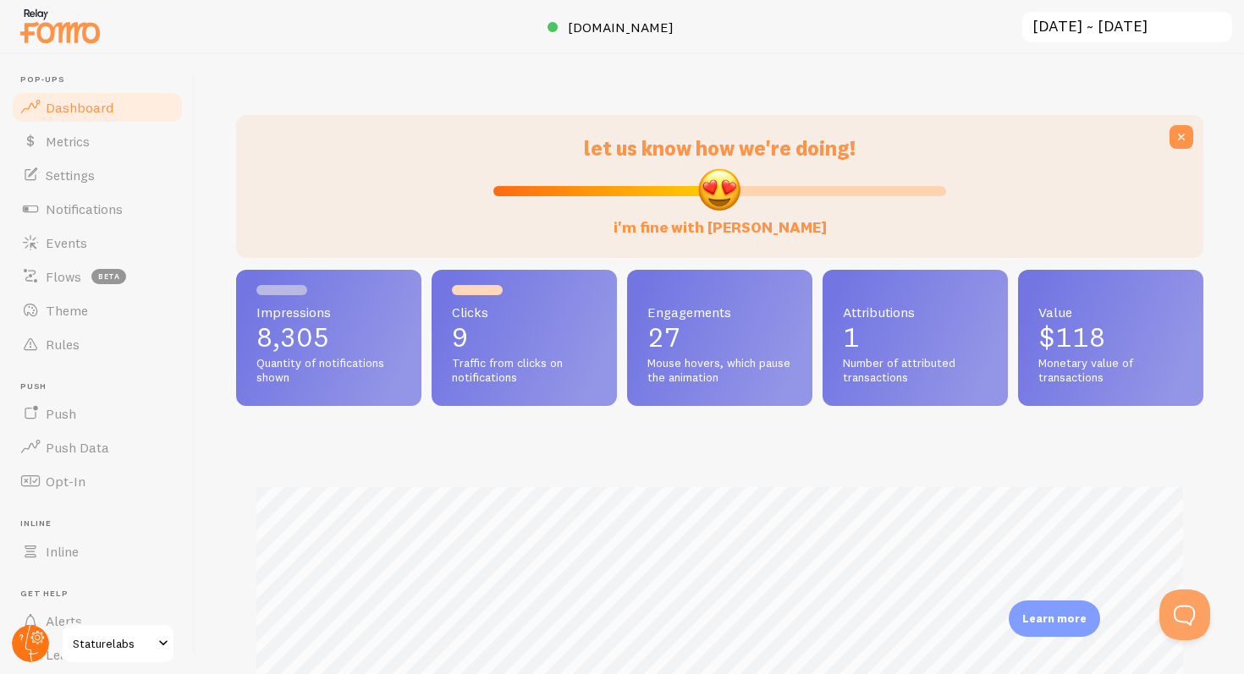
click at [42, 641] on circle at bounding box center [30, 643] width 37 height 37
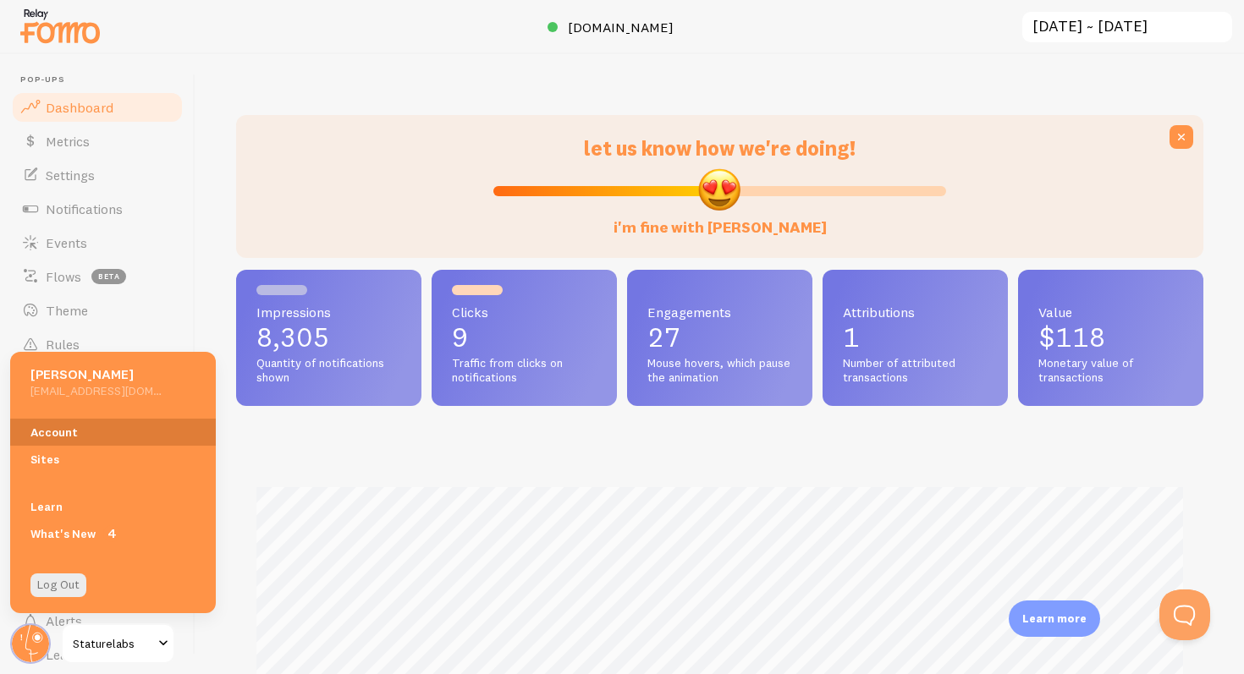
click at [71, 432] on link "Account" at bounding box center [113, 432] width 206 height 27
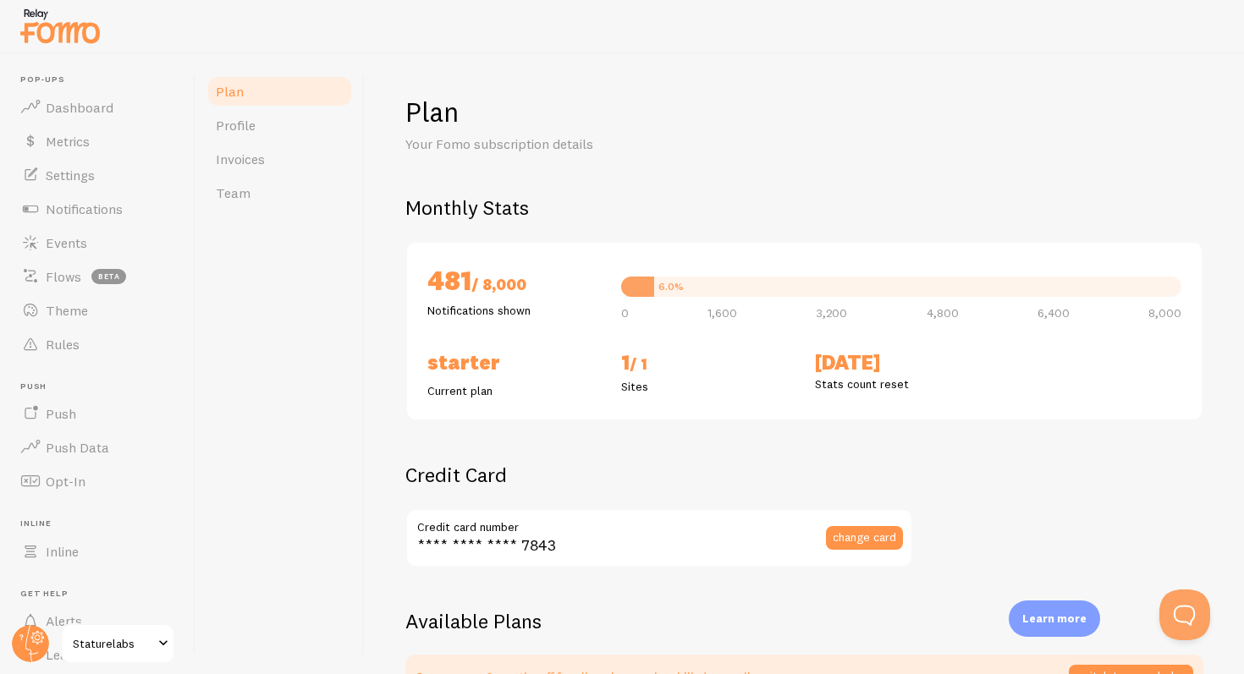
checkbox input "true"
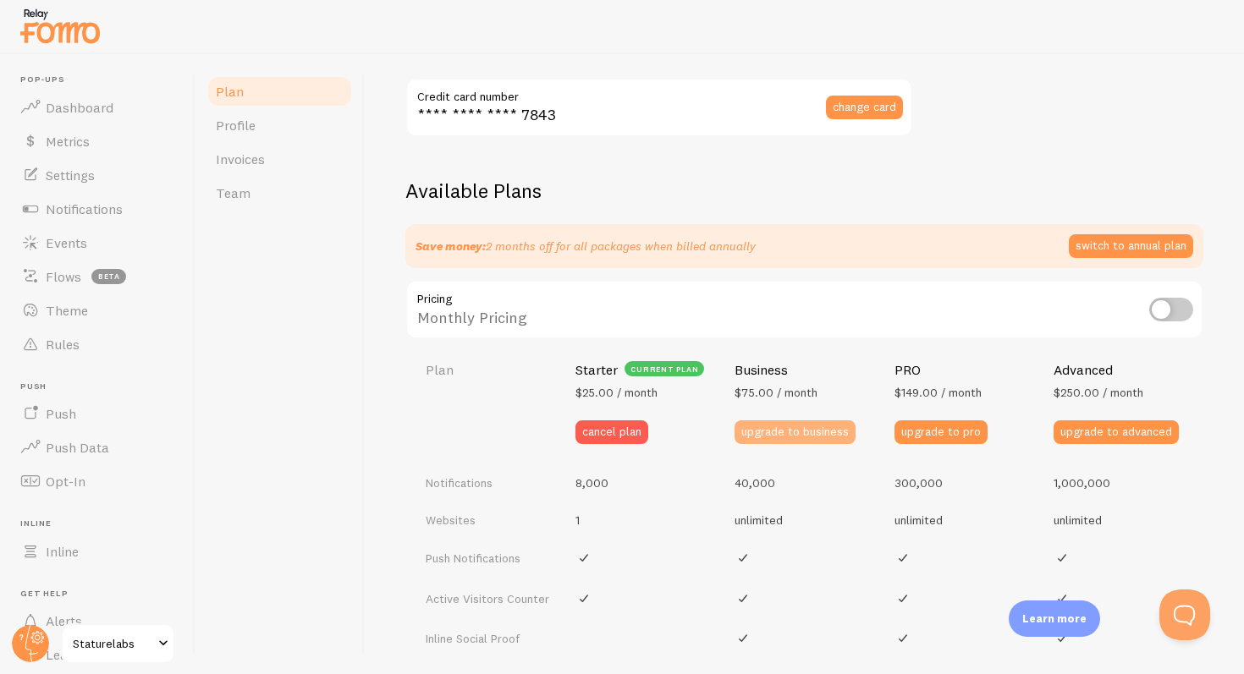
click at [806, 437] on button "upgrade to business" at bounding box center [794, 433] width 121 height 24
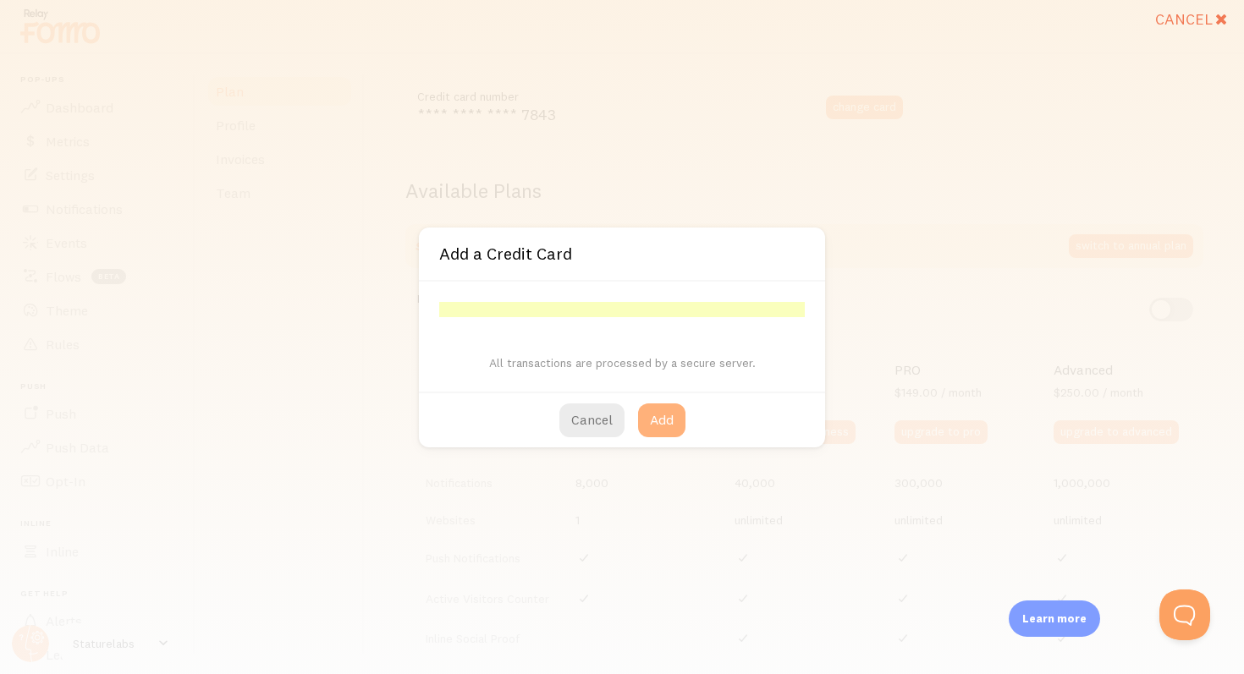
click at [667, 413] on button "Add" at bounding box center [661, 421] width 47 height 34
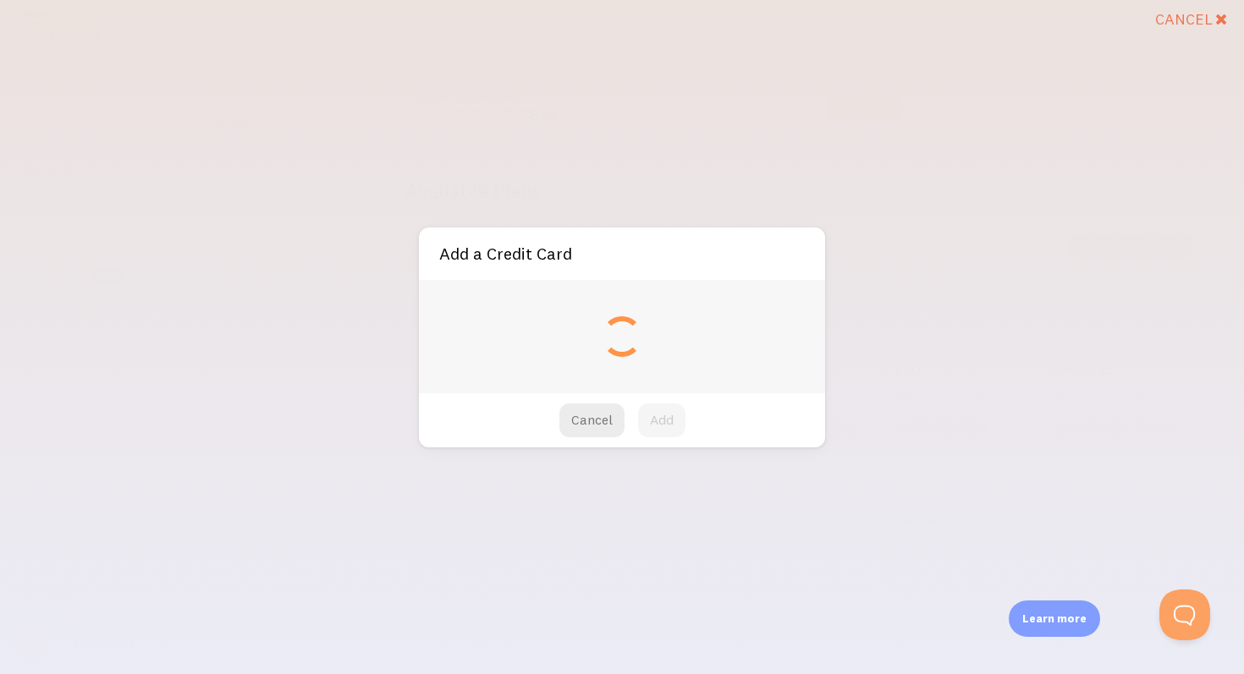
type input "**** **** **** 1008"
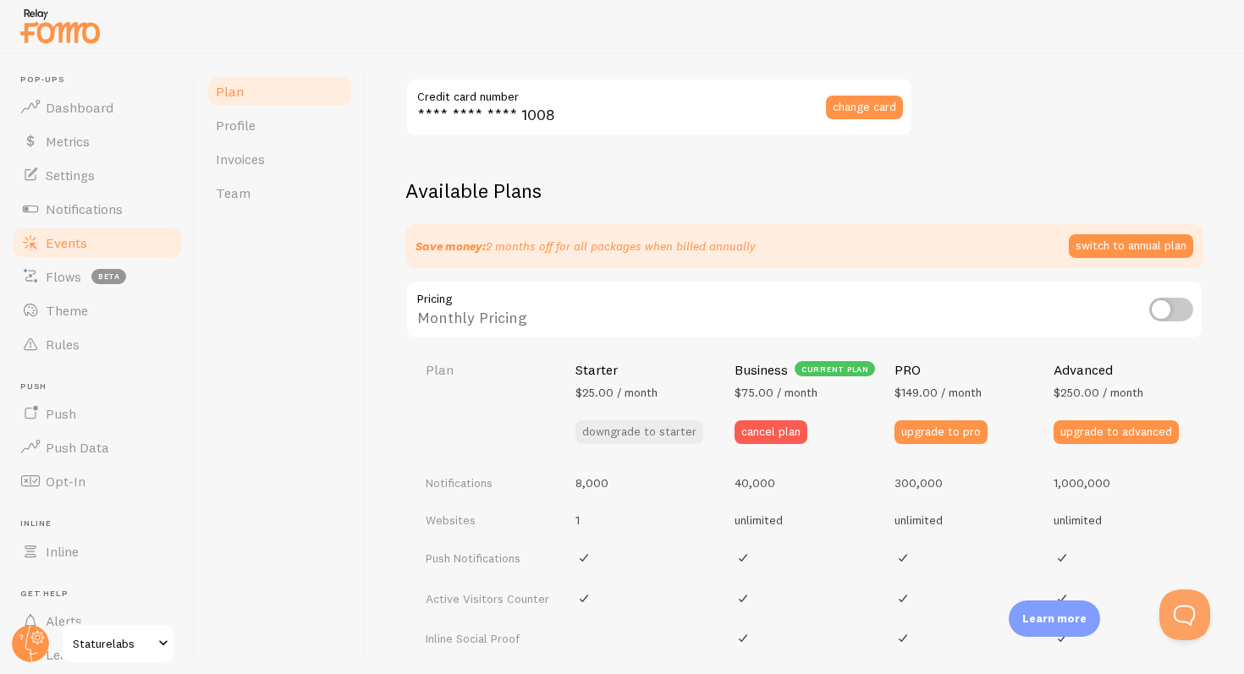
click at [90, 234] on link "Events" at bounding box center [97, 243] width 174 height 34
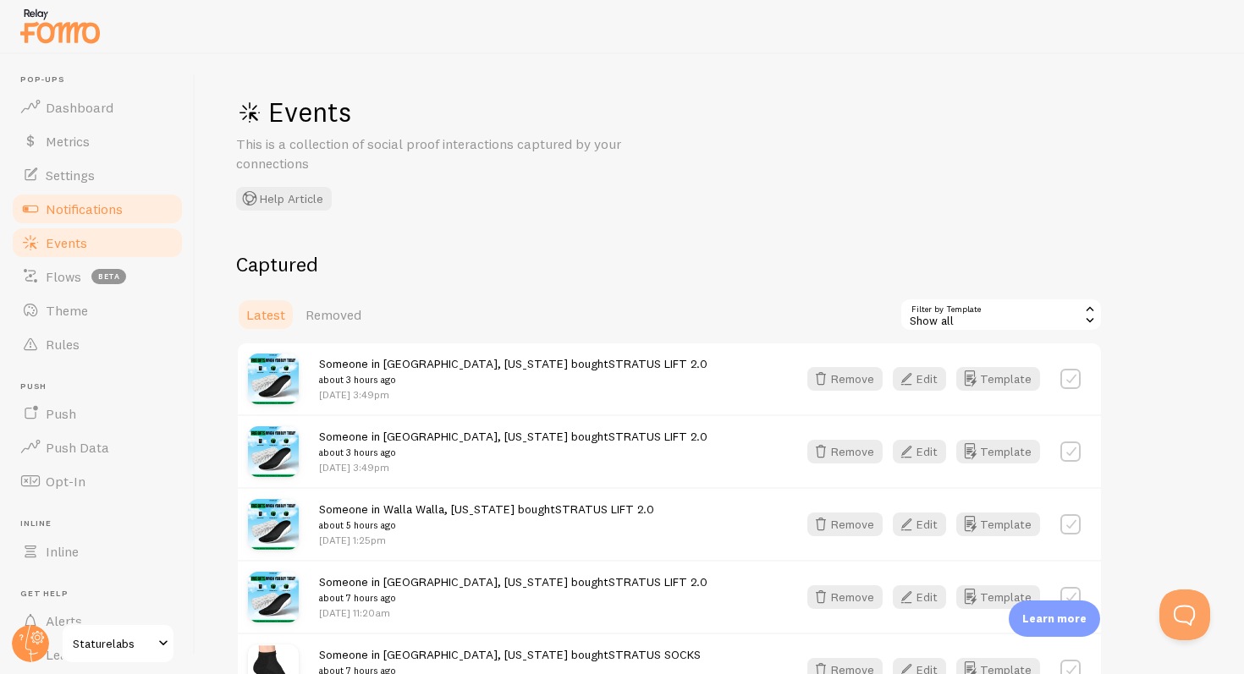
click at [91, 205] on span "Notifications" at bounding box center [84, 209] width 77 height 17
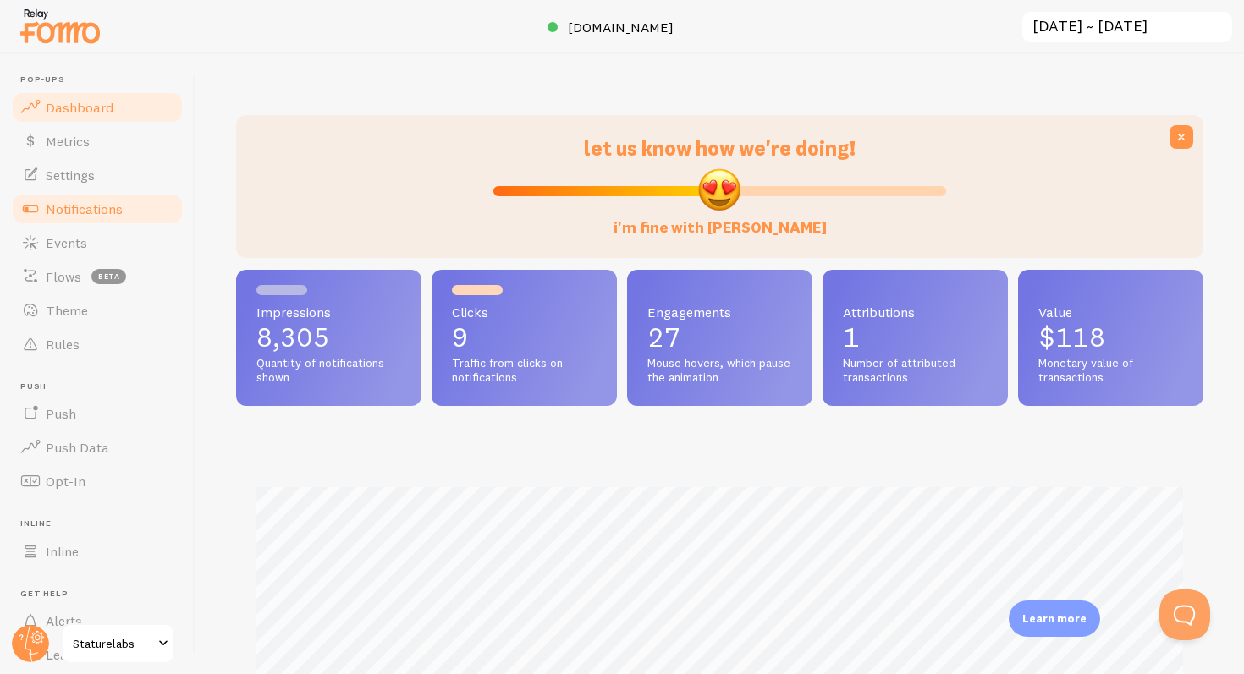
click at [89, 212] on span "Notifications" at bounding box center [84, 209] width 77 height 17
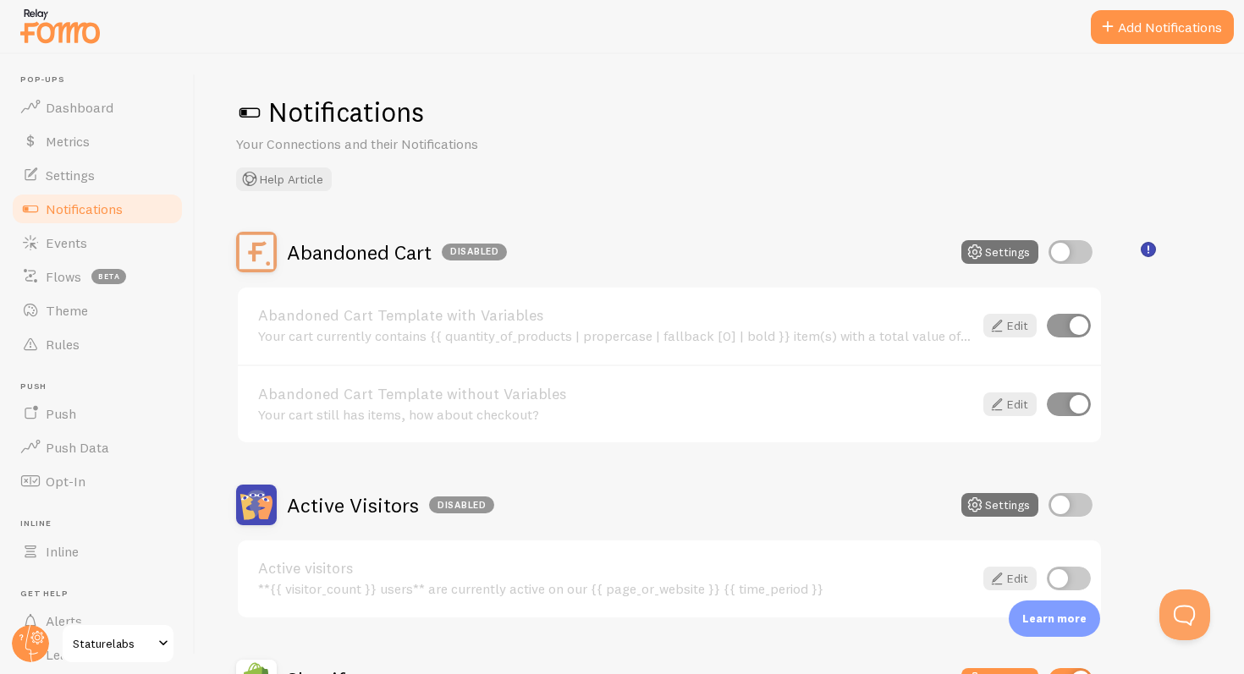
scroll to position [336, 0]
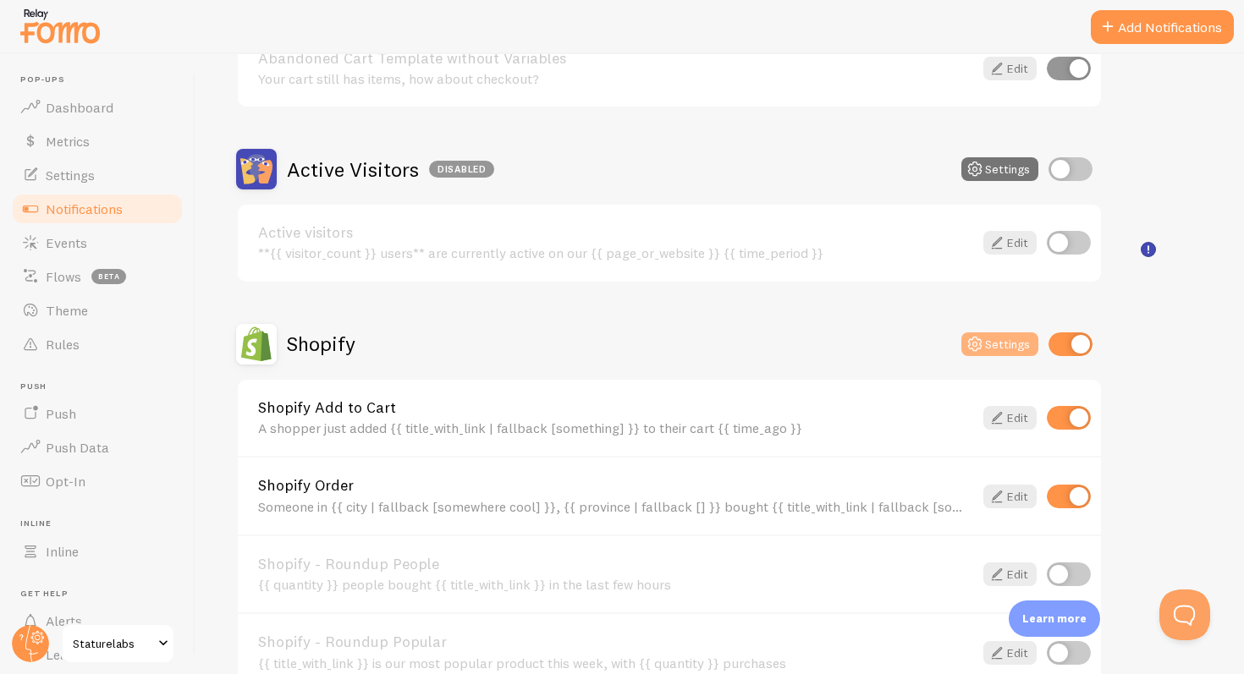
click at [998, 349] on button "Settings" at bounding box center [999, 345] width 77 height 24
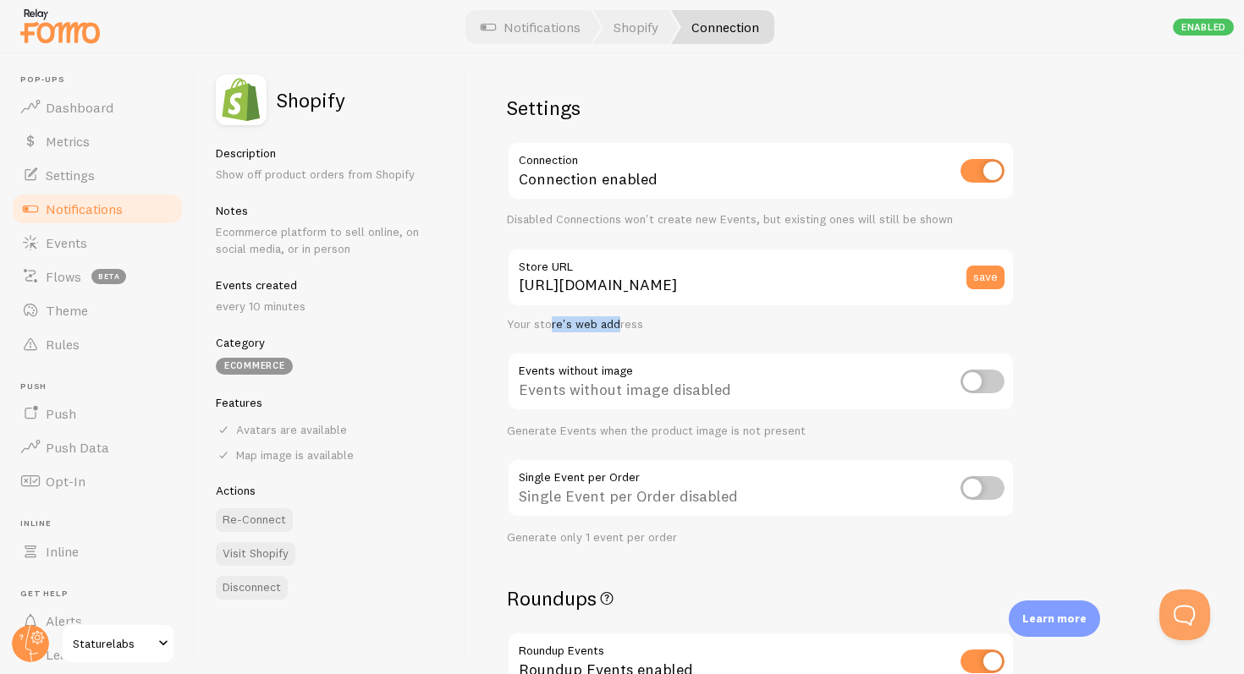
drag, startPoint x: 603, startPoint y: 322, endPoint x: 532, endPoint y: 322, distance: 71.1
click at [532, 322] on div "Your store's web address" at bounding box center [761, 324] width 508 height 15
click at [1216, 27] on div "Enabled" at bounding box center [1203, 27] width 61 height 17
